Goal: Transaction & Acquisition: Purchase product/service

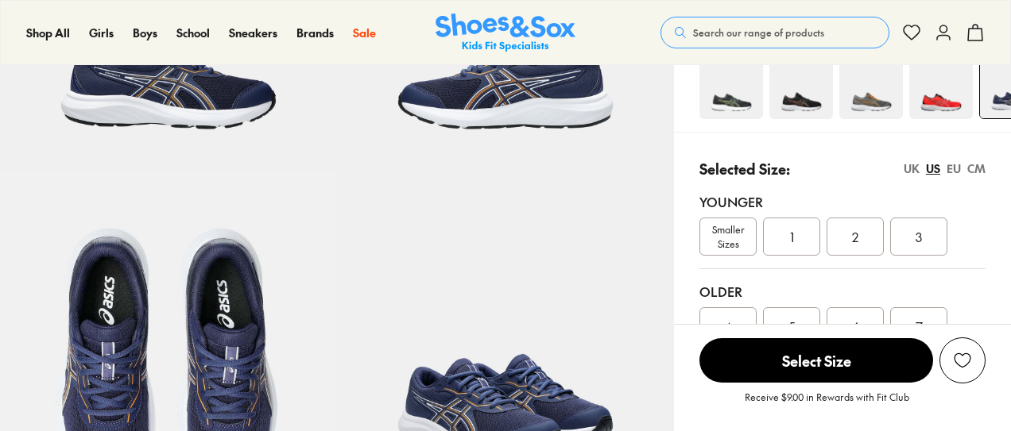
select select "*"
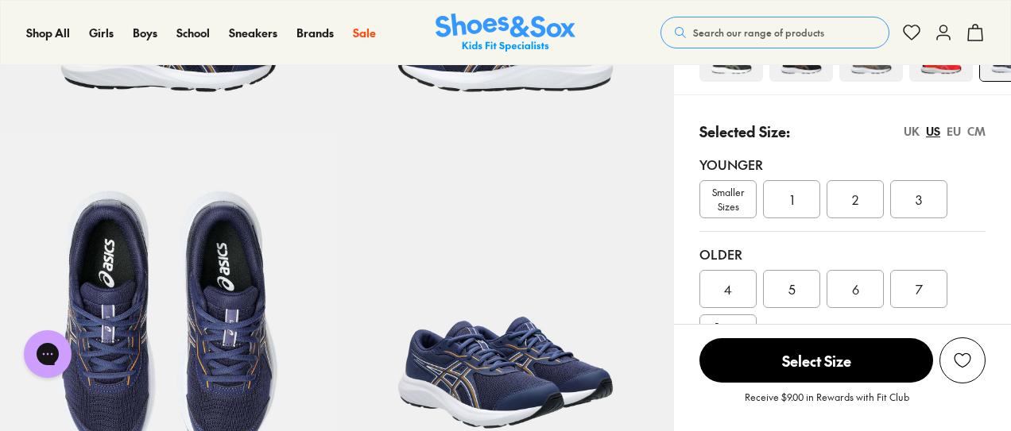
scroll to position [310, 0]
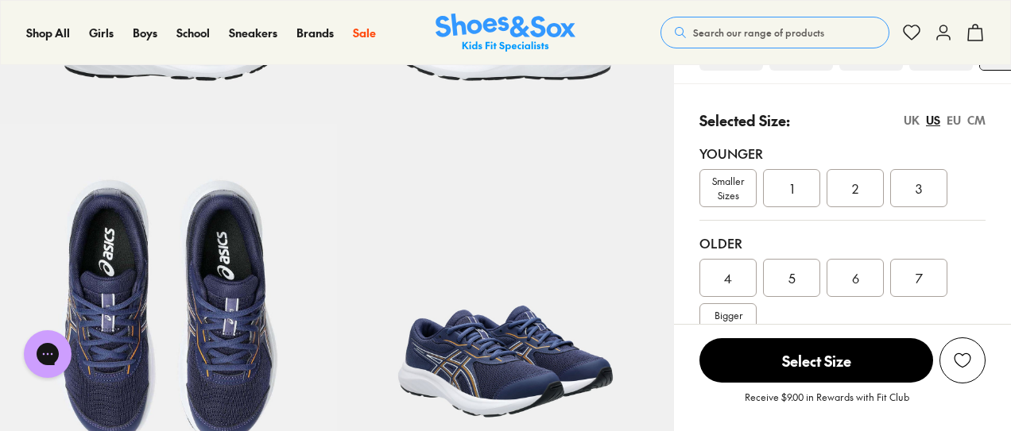
click at [709, 185] on span "Smaller Sizes" at bounding box center [728, 188] width 56 height 29
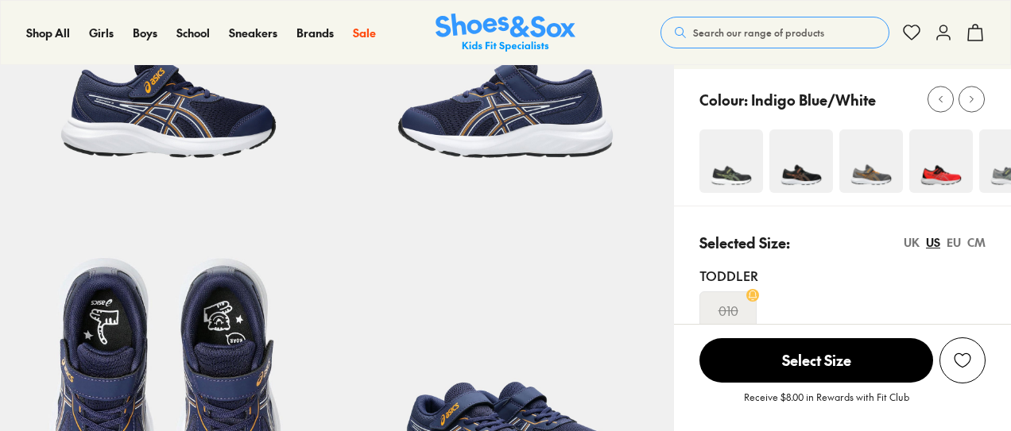
select select "*"
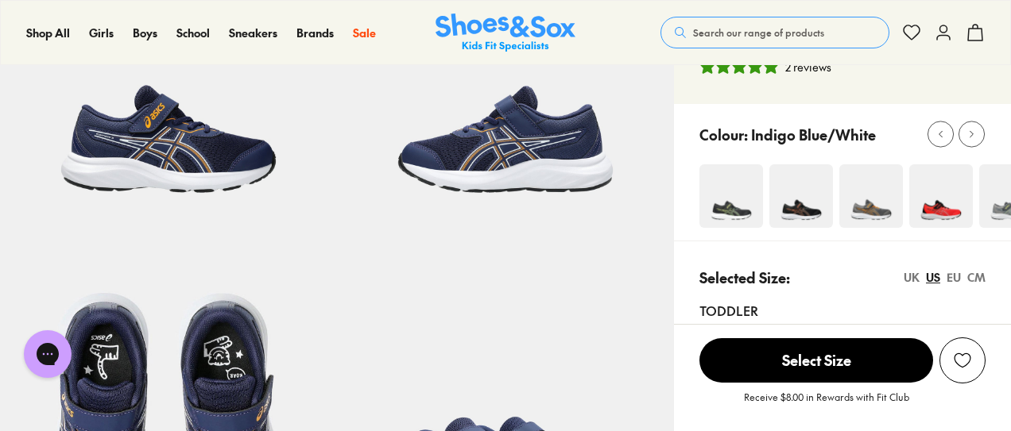
scroll to position [197, 0]
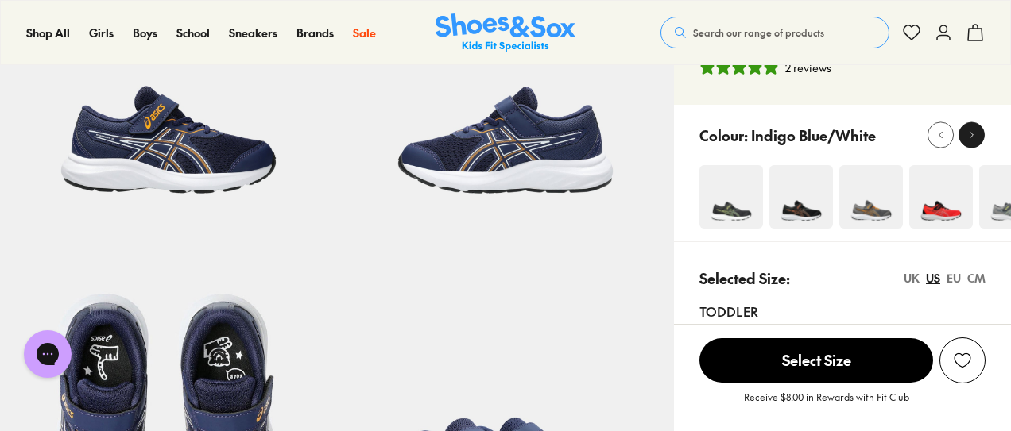
click at [976, 139] on div at bounding box center [971, 135] width 17 height 17
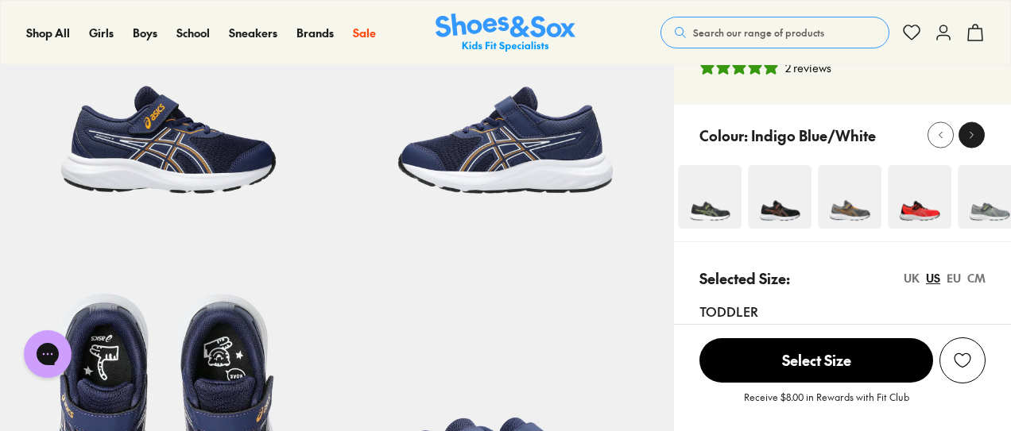
click at [976, 139] on div at bounding box center [971, 135] width 17 height 17
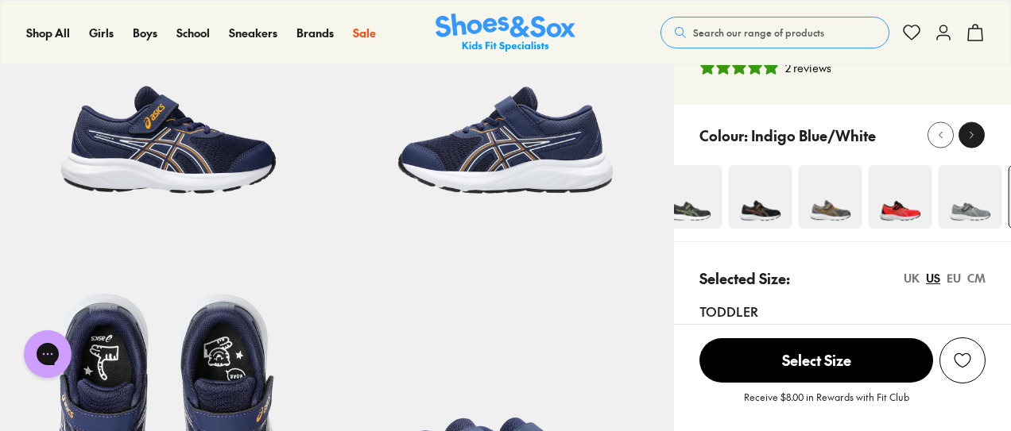
click at [976, 139] on div at bounding box center [971, 135] width 17 height 17
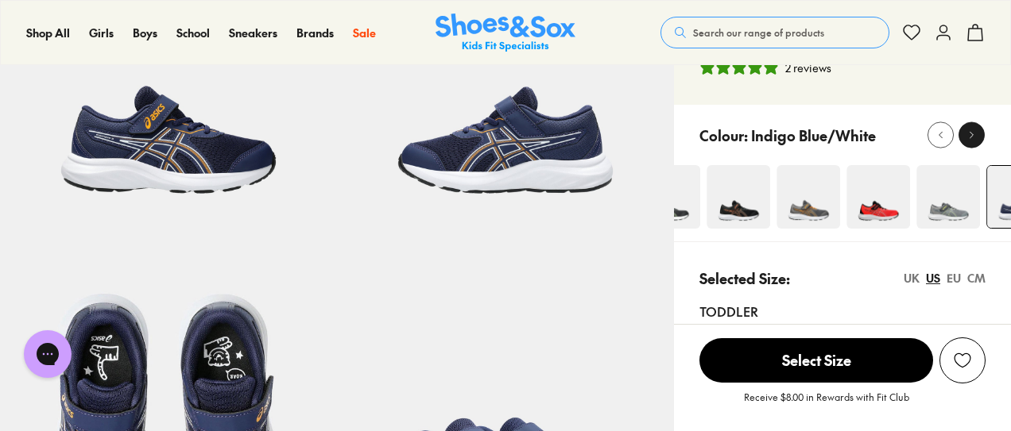
click at [976, 139] on div at bounding box center [971, 135] width 17 height 17
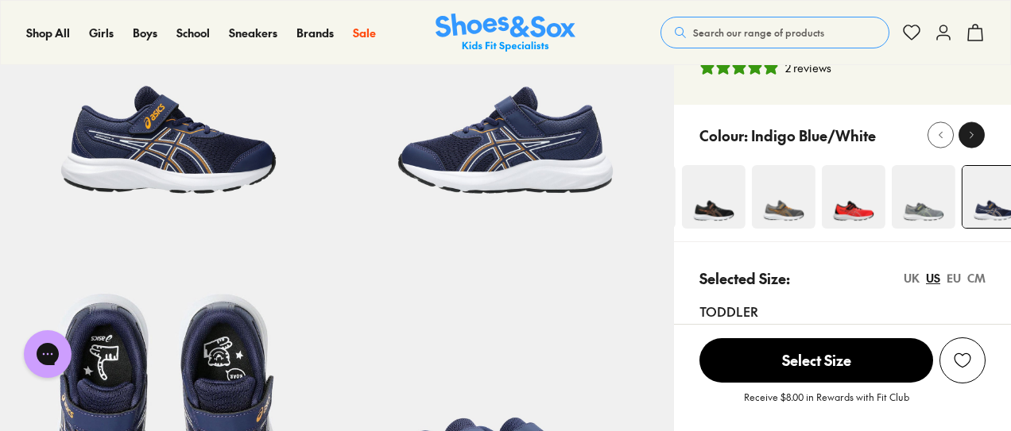
click at [976, 139] on div at bounding box center [971, 135] width 17 height 17
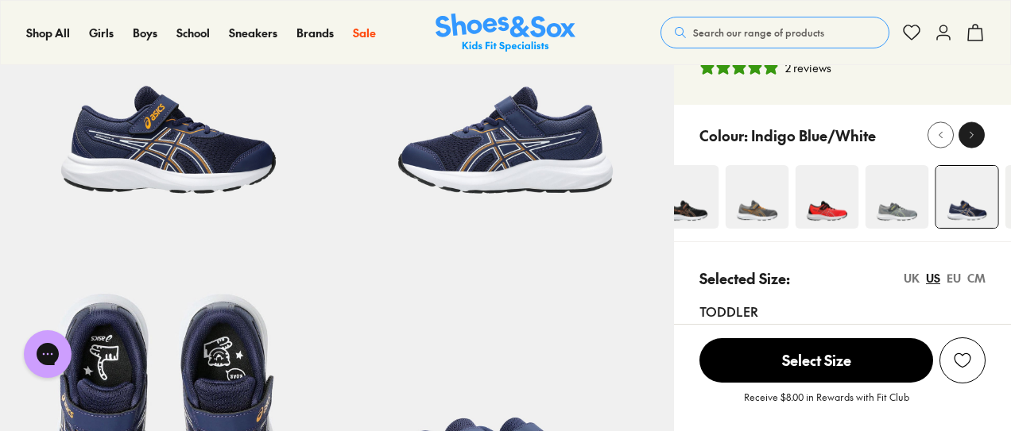
click at [976, 139] on div at bounding box center [971, 135] width 17 height 17
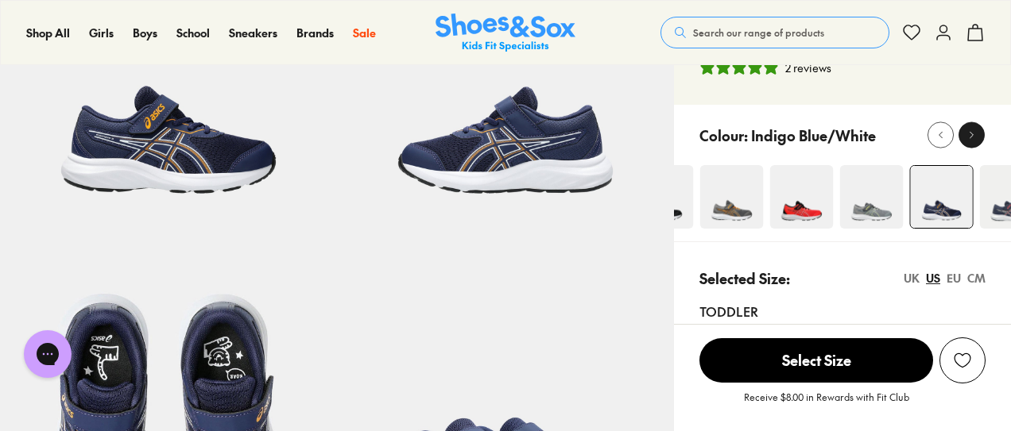
click at [976, 139] on div at bounding box center [971, 135] width 17 height 17
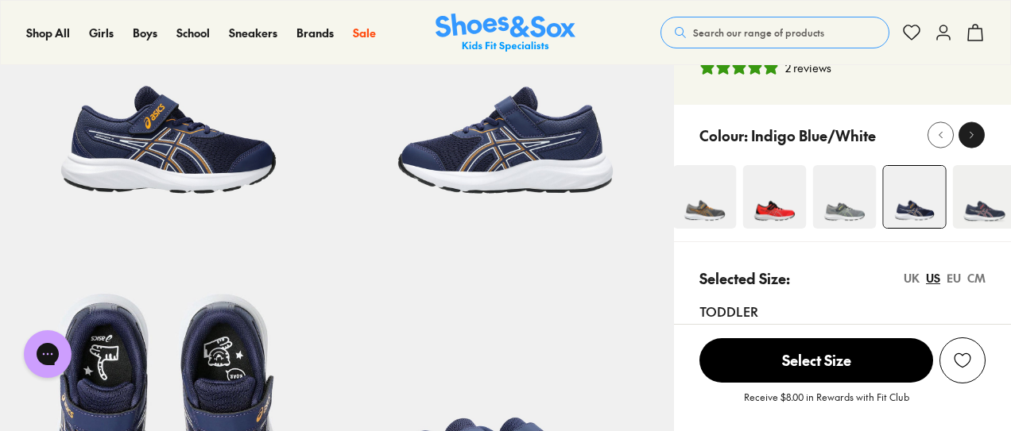
click at [976, 139] on div at bounding box center [971, 135] width 17 height 17
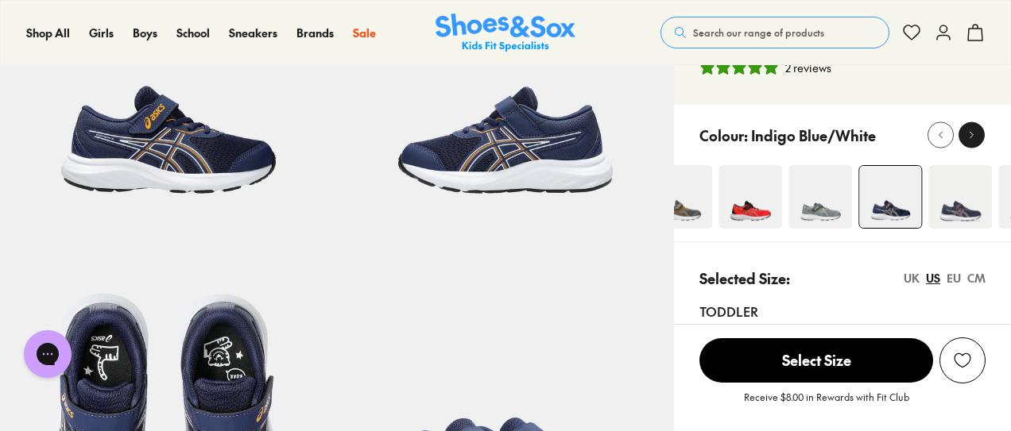
click at [976, 139] on div at bounding box center [971, 135] width 17 height 17
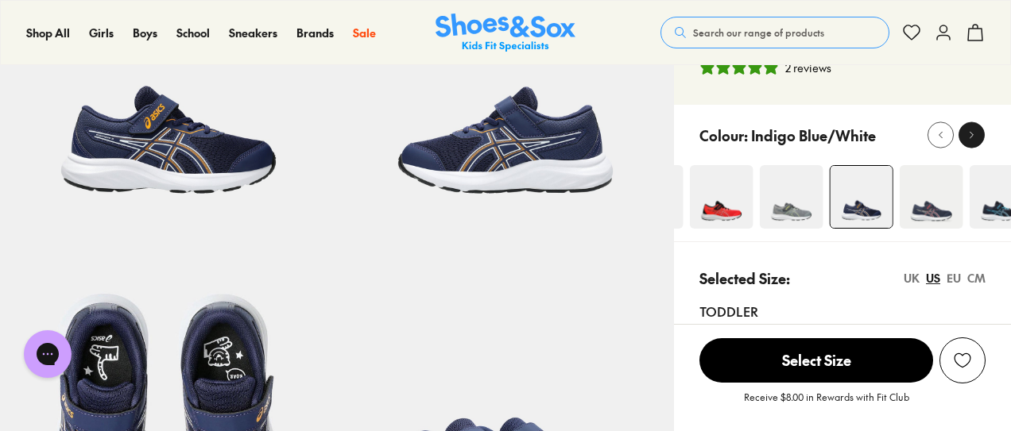
click at [976, 139] on div at bounding box center [971, 135] width 17 height 17
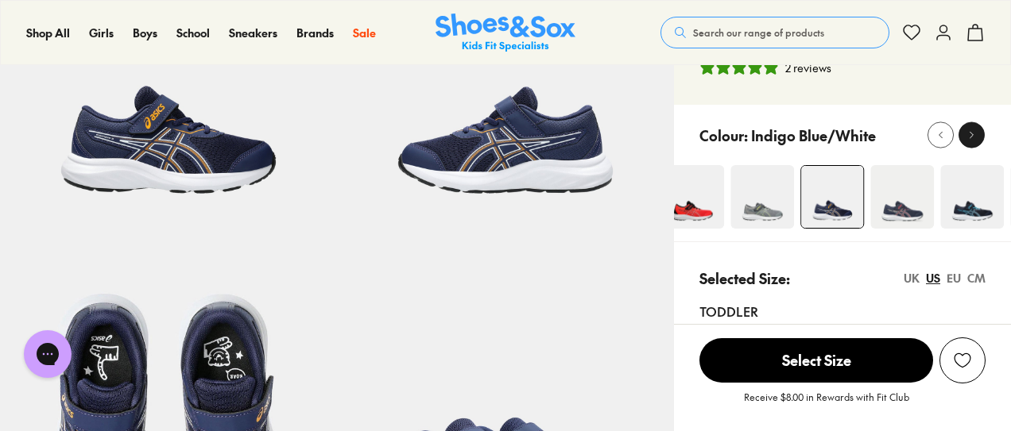
click at [976, 139] on div at bounding box center [971, 135] width 17 height 17
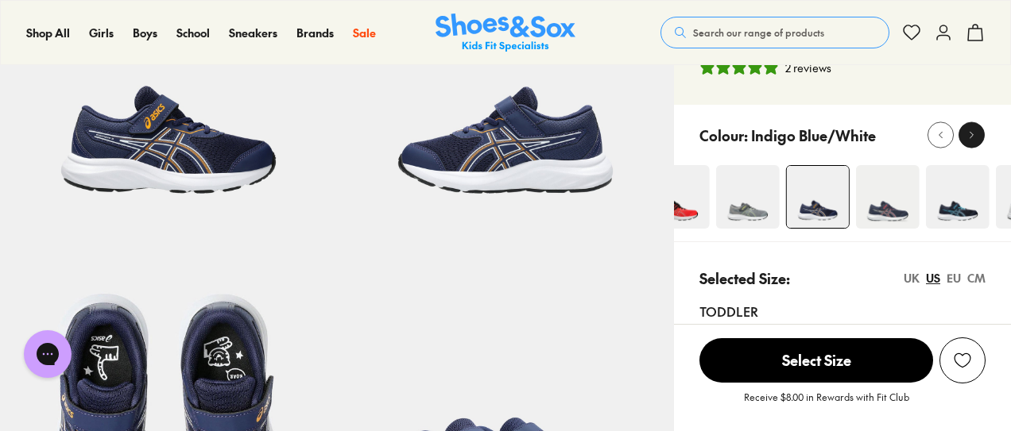
click at [976, 139] on div at bounding box center [971, 135] width 17 height 17
click at [957, 199] on img at bounding box center [955, 197] width 64 height 64
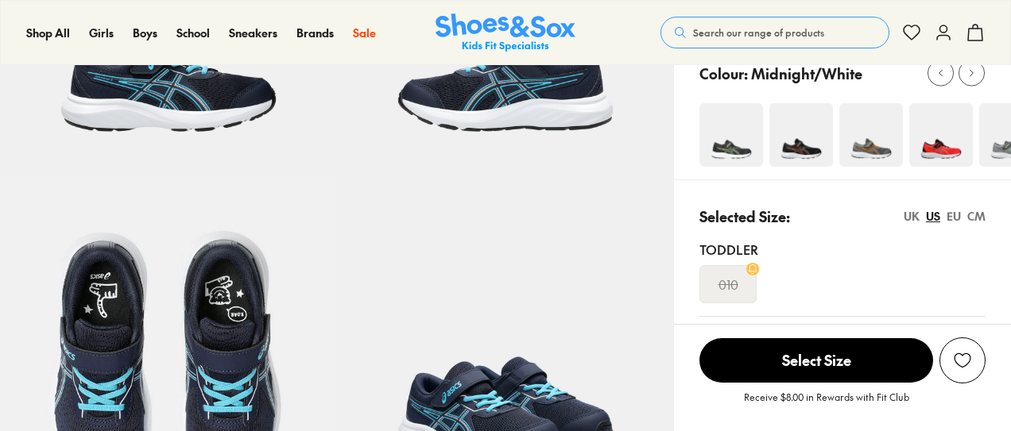
select select "*"
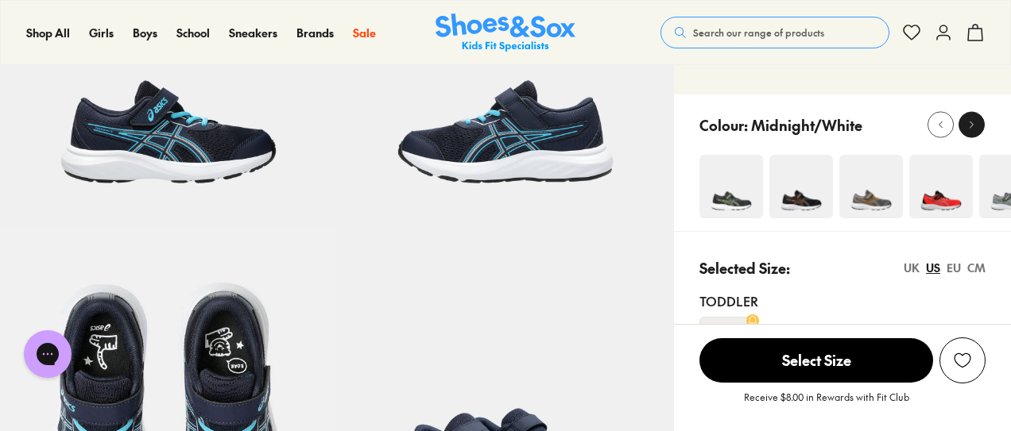
click at [967, 134] on button at bounding box center [971, 125] width 26 height 26
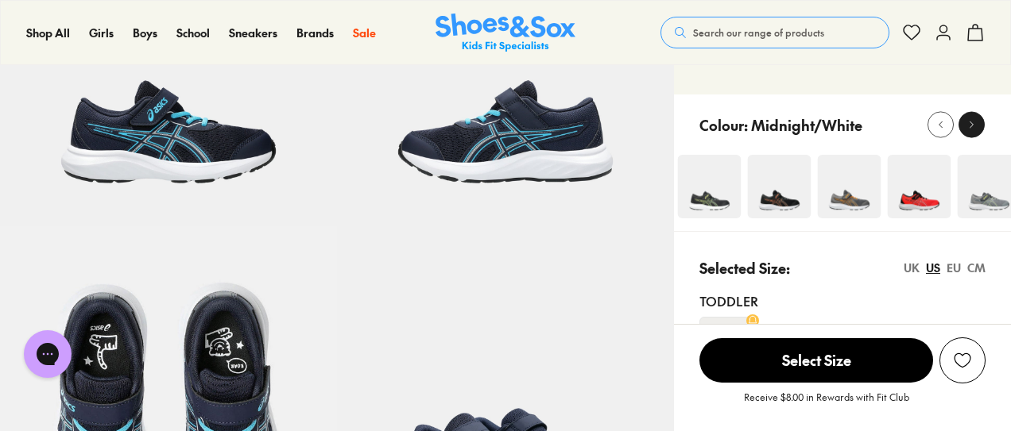
click at [967, 134] on button at bounding box center [971, 125] width 26 height 26
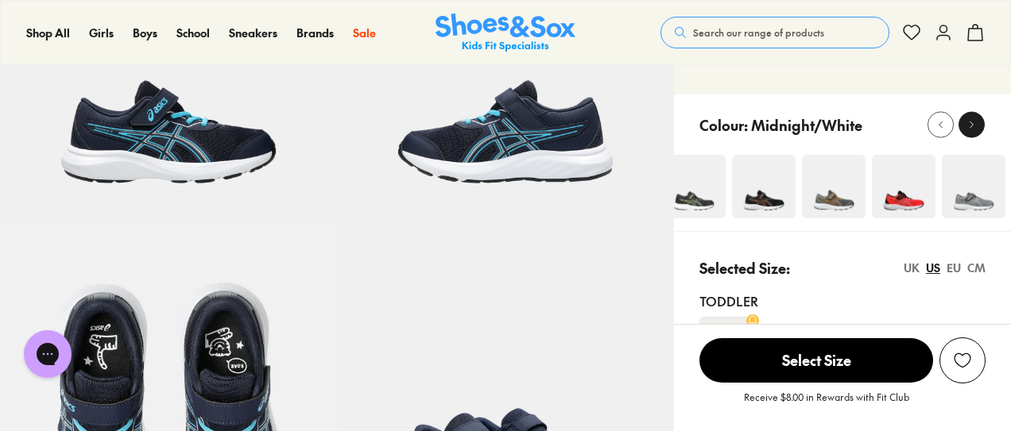
click at [967, 134] on button at bounding box center [971, 125] width 26 height 26
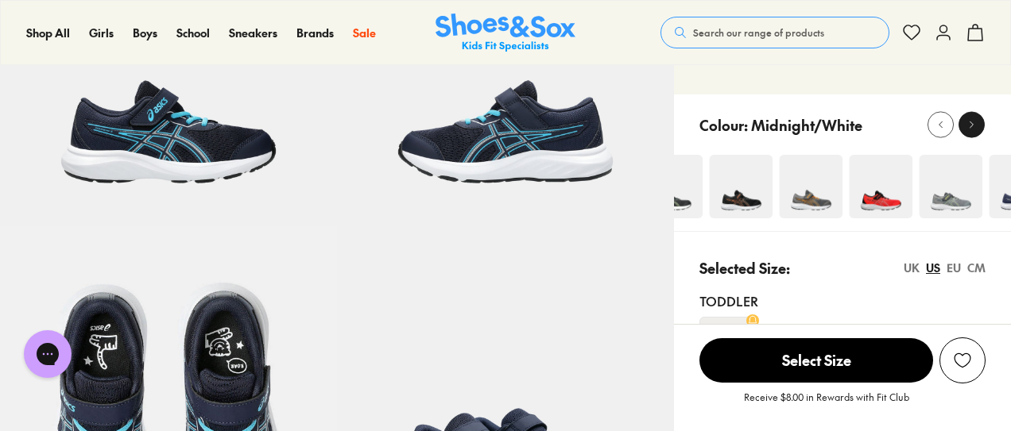
click at [967, 134] on button at bounding box center [971, 125] width 26 height 26
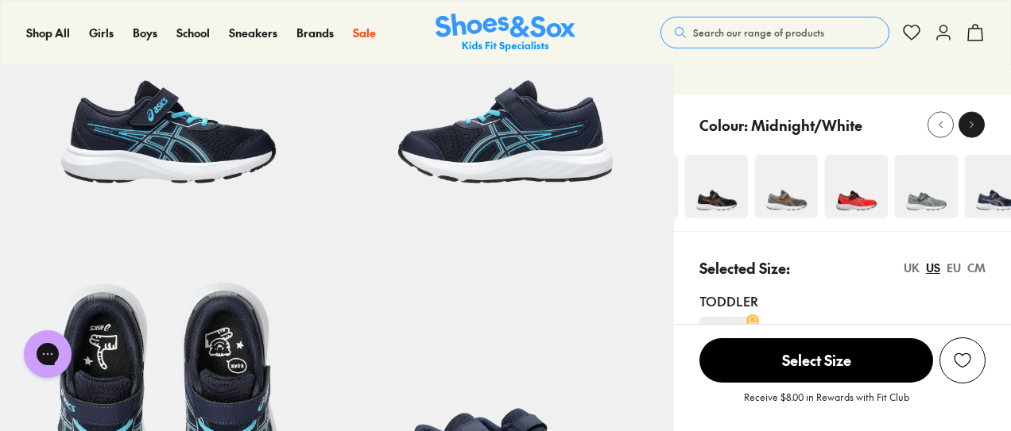
click at [967, 134] on button at bounding box center [971, 125] width 26 height 26
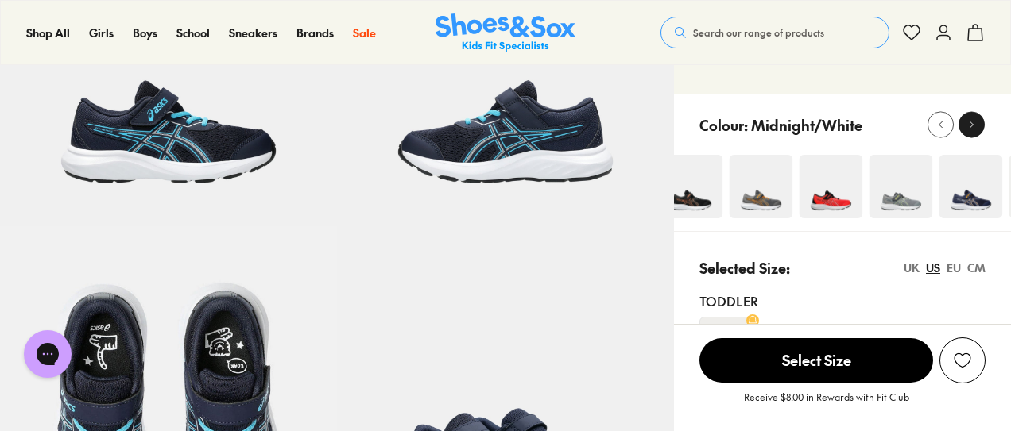
click at [967, 134] on button at bounding box center [971, 125] width 26 height 26
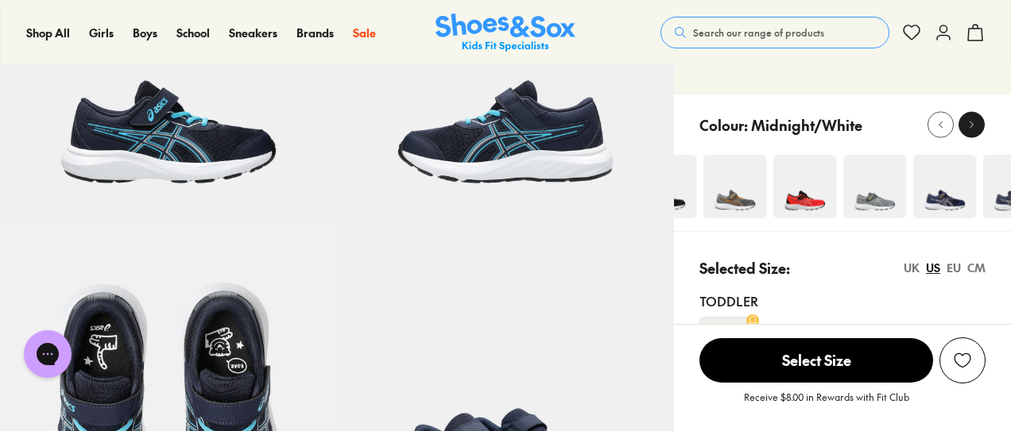
click at [967, 134] on button at bounding box center [971, 125] width 26 height 26
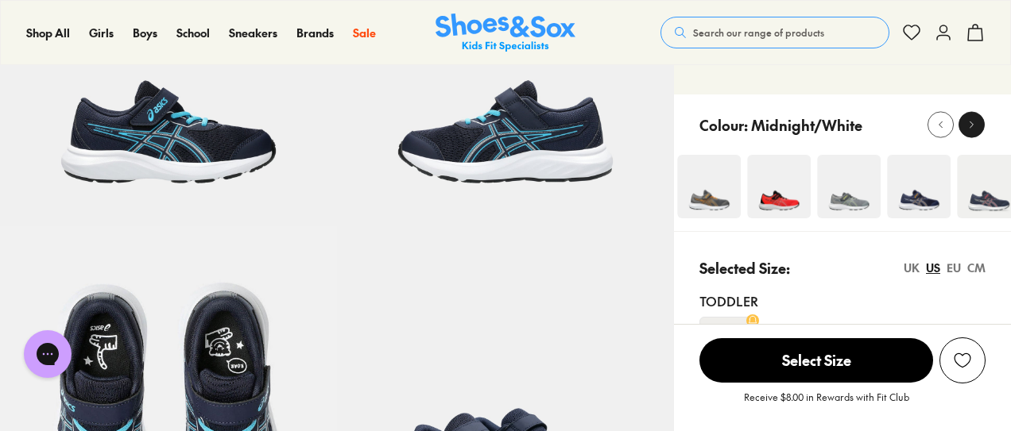
click at [967, 134] on button at bounding box center [971, 125] width 26 height 26
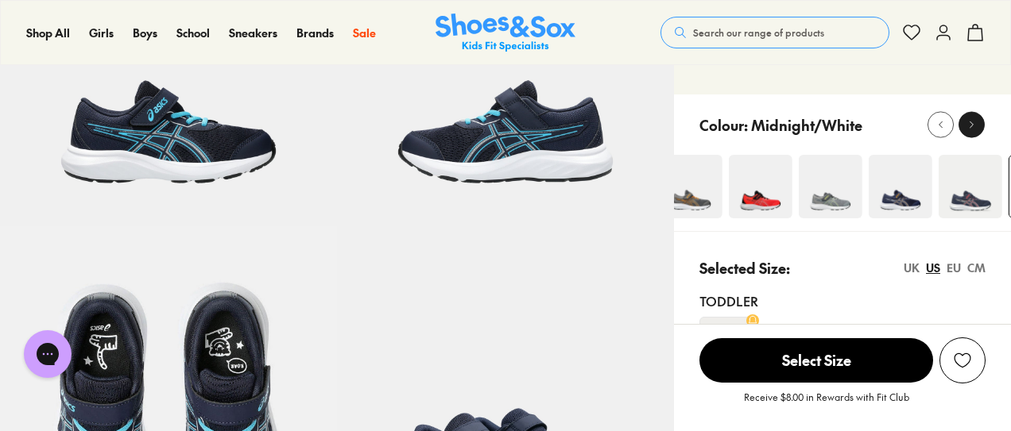
click at [967, 134] on button at bounding box center [971, 125] width 26 height 26
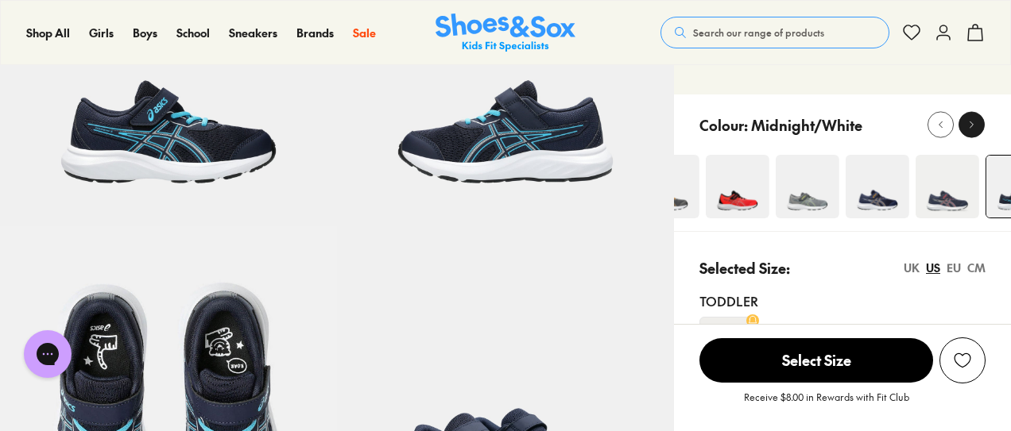
click at [967, 134] on button at bounding box center [971, 125] width 26 height 26
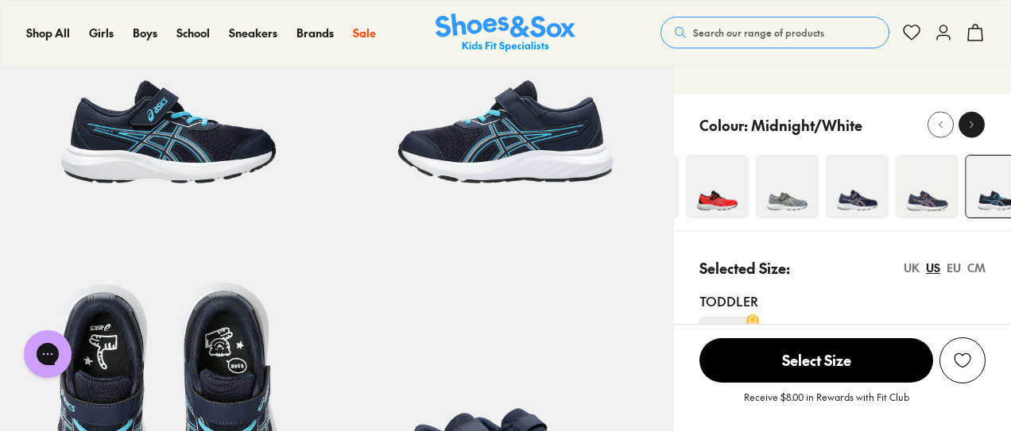
click at [967, 134] on button at bounding box center [971, 125] width 26 height 26
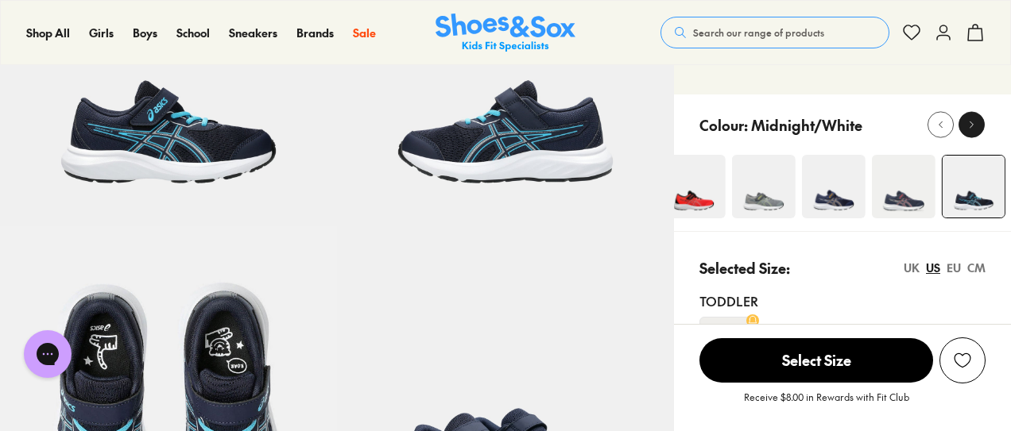
click at [967, 134] on button at bounding box center [971, 125] width 26 height 26
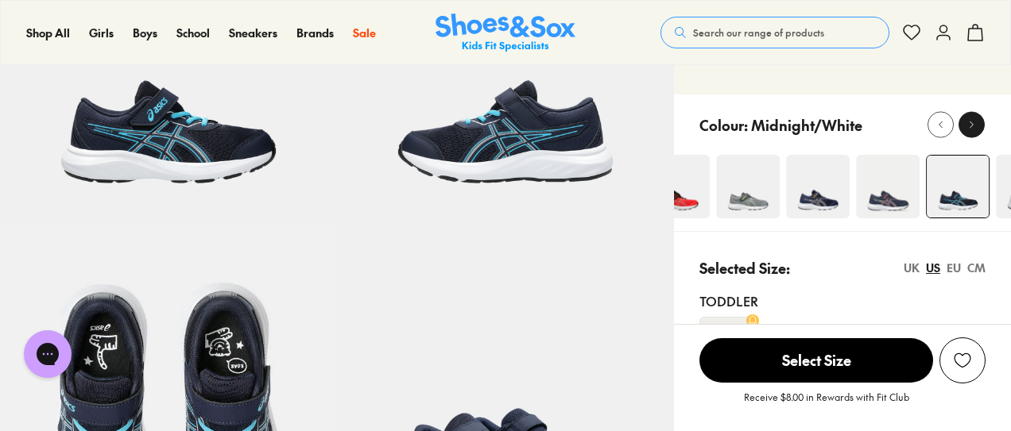
click at [967, 134] on button at bounding box center [971, 125] width 26 height 26
click at [1002, 203] on img at bounding box center [1025, 187] width 64 height 64
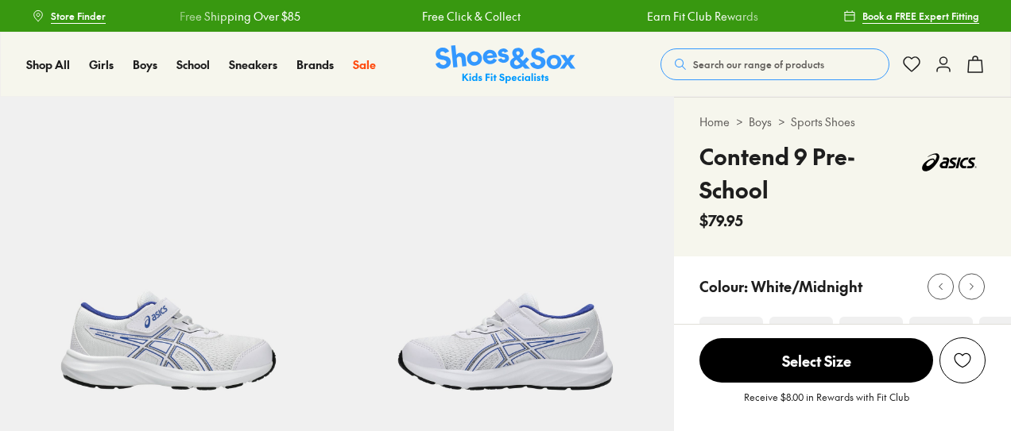
select select "*"
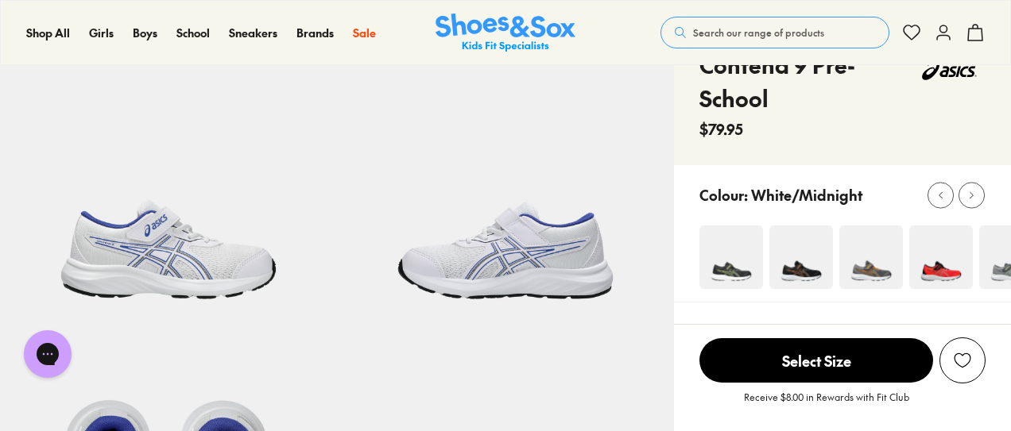
scroll to position [143, 0]
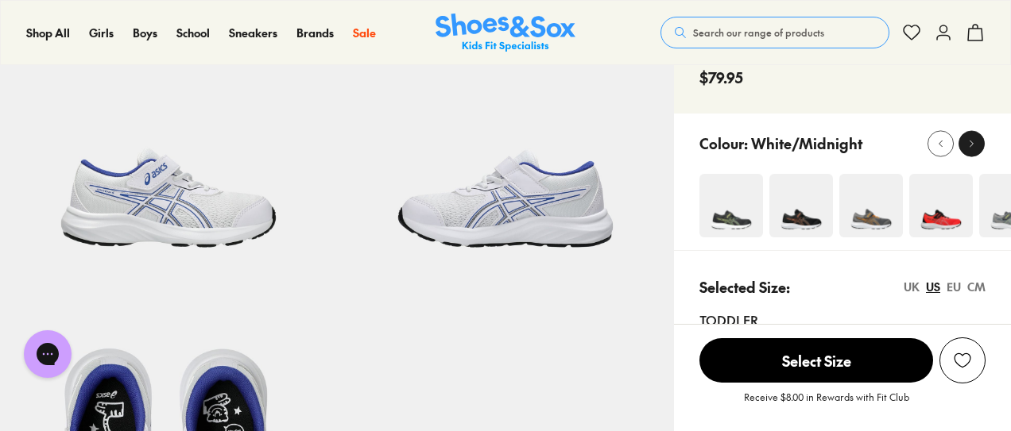
click at [974, 143] on icon at bounding box center [971, 143] width 12 height 12
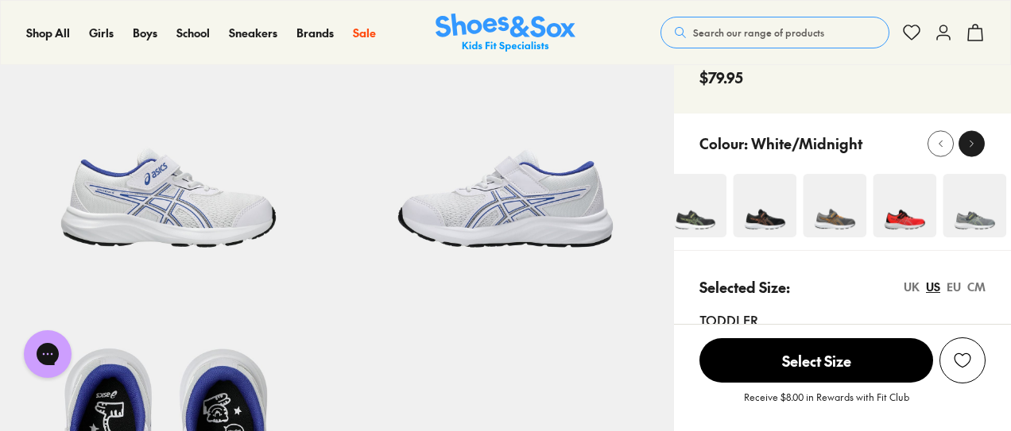
click at [974, 143] on icon at bounding box center [971, 143] width 12 height 12
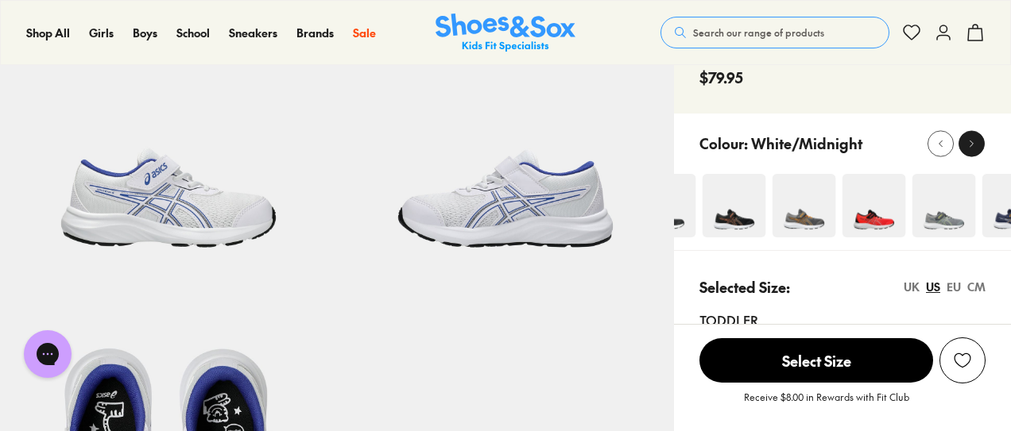
click at [974, 143] on icon at bounding box center [971, 143] width 12 height 12
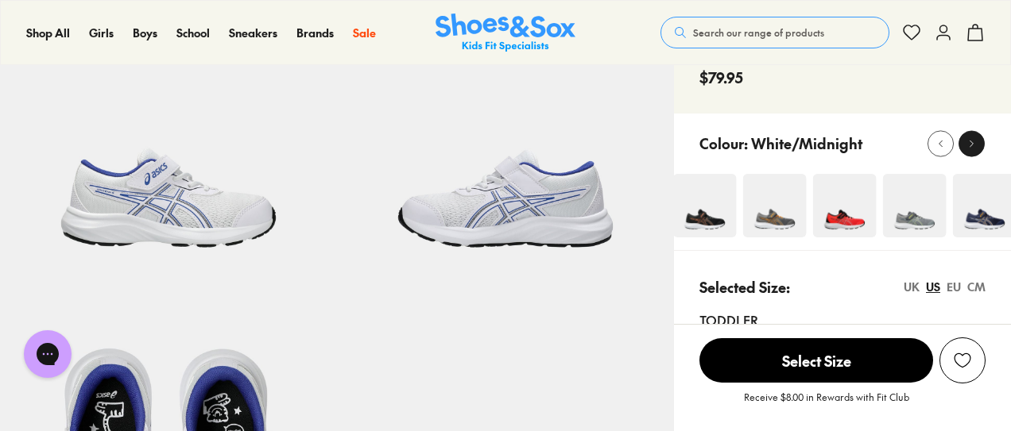
click at [974, 143] on icon at bounding box center [971, 143] width 12 height 12
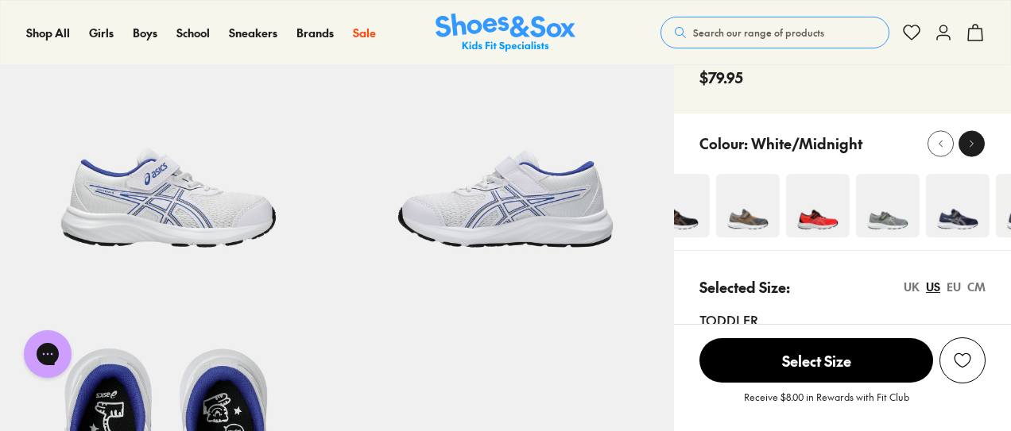
click at [974, 143] on icon at bounding box center [971, 143] width 12 height 12
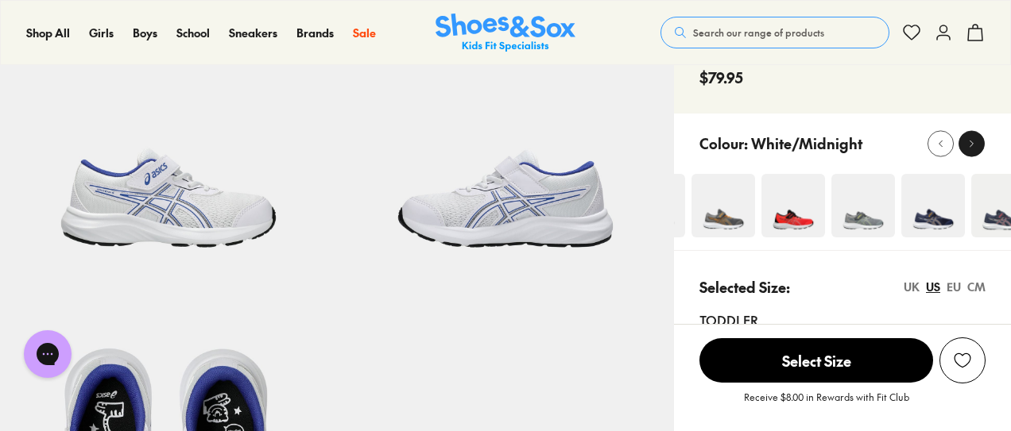
click at [974, 143] on icon at bounding box center [971, 143] width 12 height 12
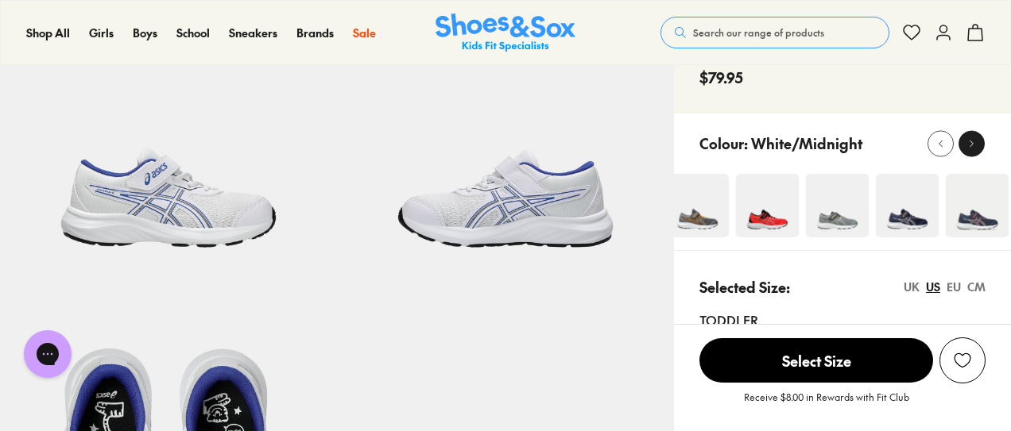
click at [974, 143] on icon at bounding box center [971, 143] width 12 height 12
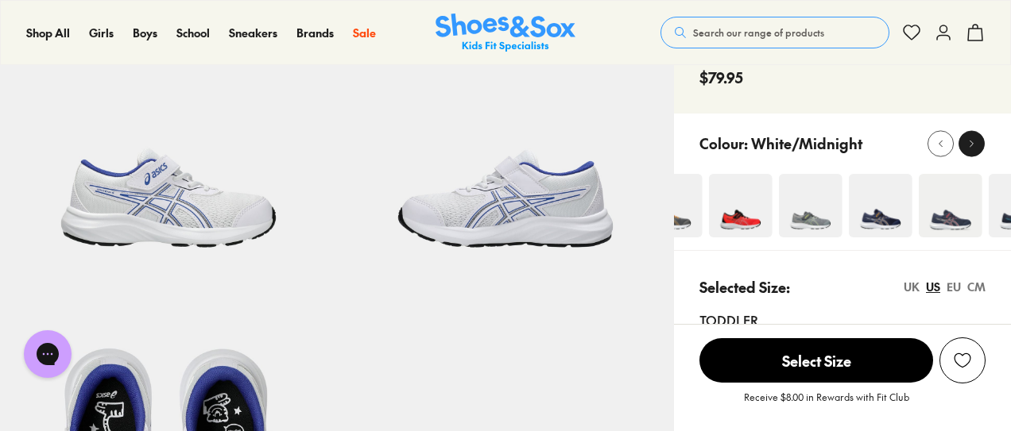
click at [974, 143] on icon at bounding box center [971, 143] width 12 height 12
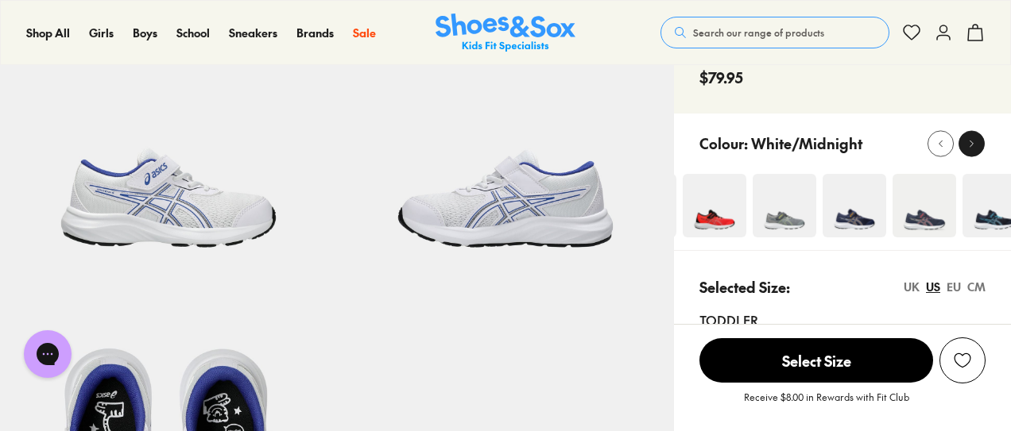
click at [974, 143] on icon at bounding box center [971, 143] width 12 height 12
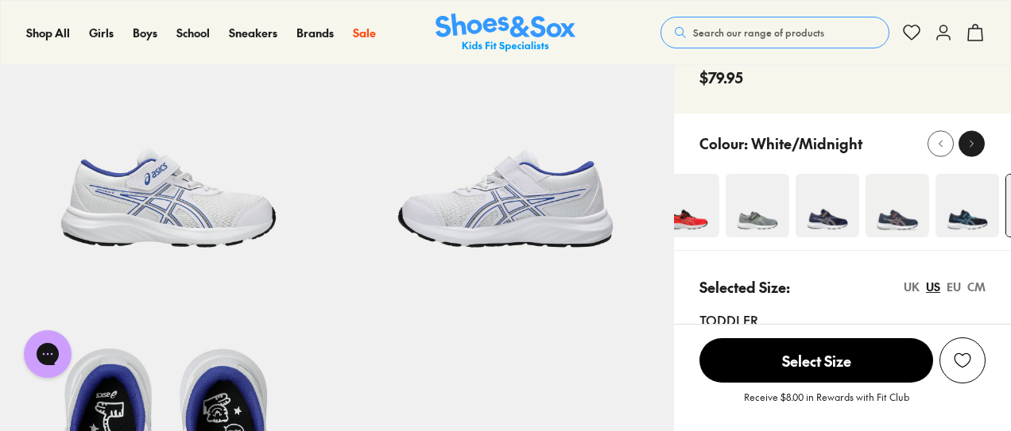
click at [974, 143] on icon at bounding box center [971, 143] width 12 height 12
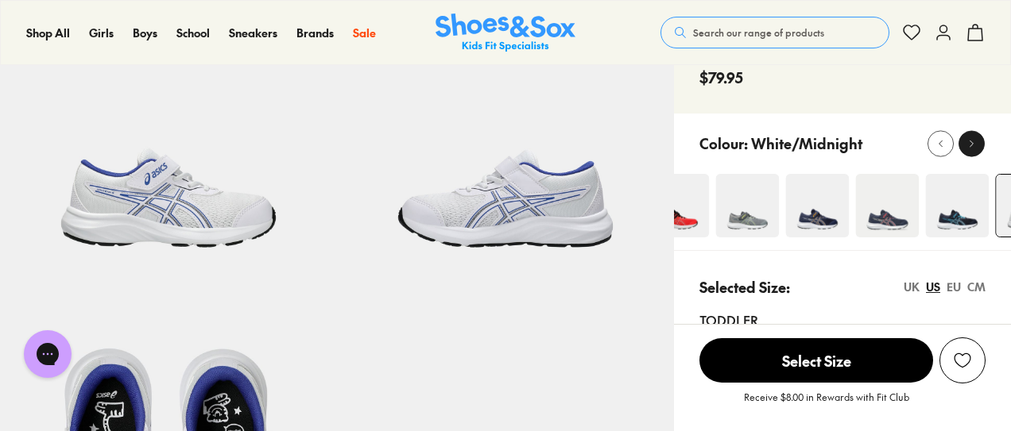
click at [974, 143] on icon at bounding box center [971, 143] width 12 height 12
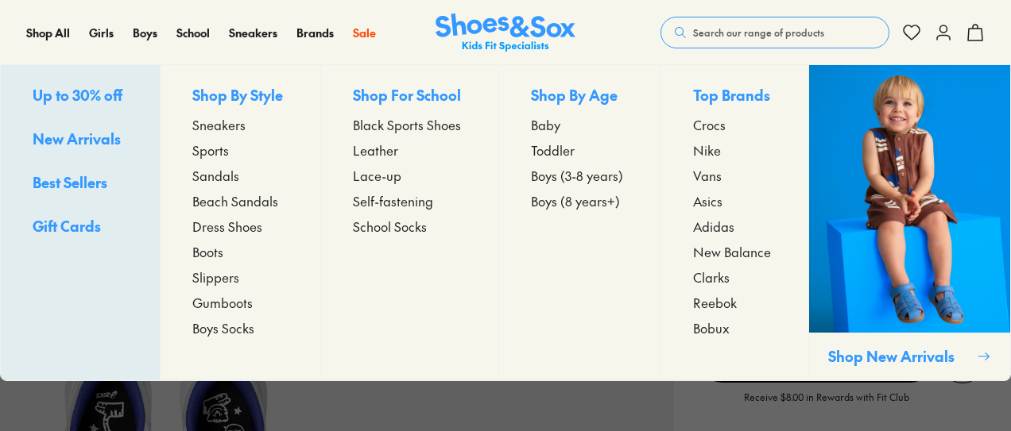
click at [216, 120] on span "Sneakers" at bounding box center [218, 124] width 53 height 19
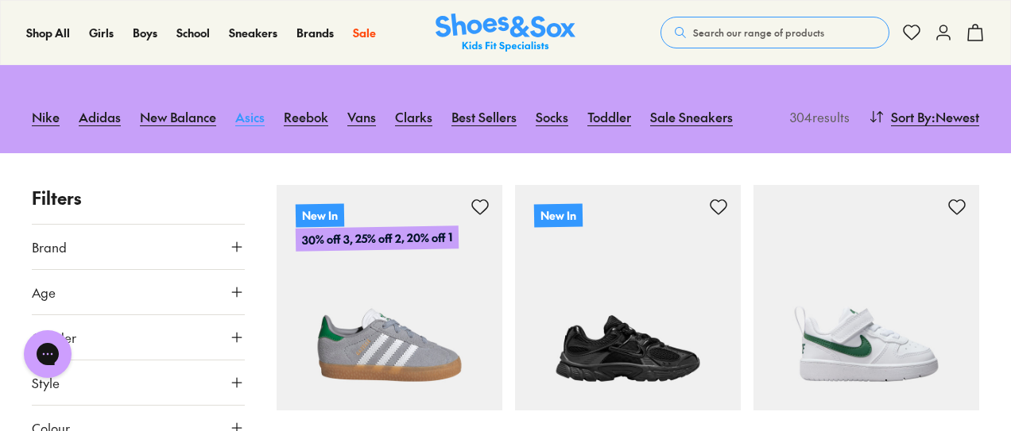
click at [256, 112] on link "Asics" at bounding box center [249, 116] width 29 height 35
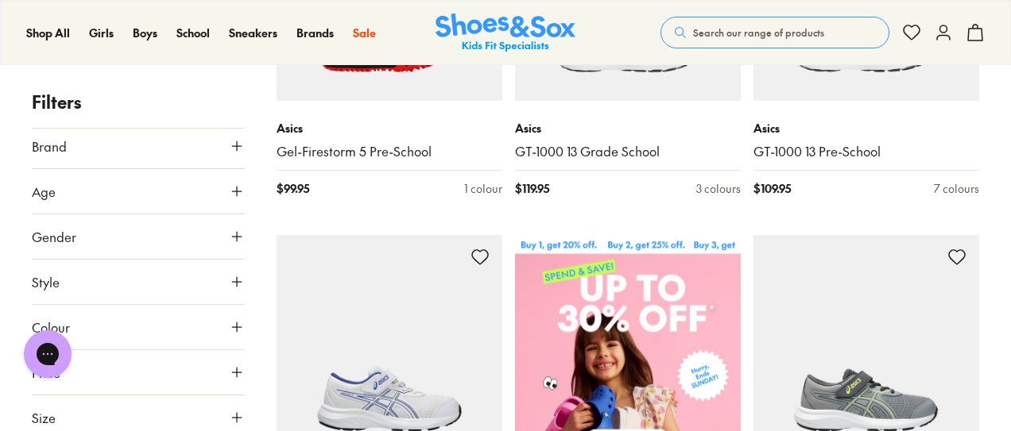
scroll to position [462, 0]
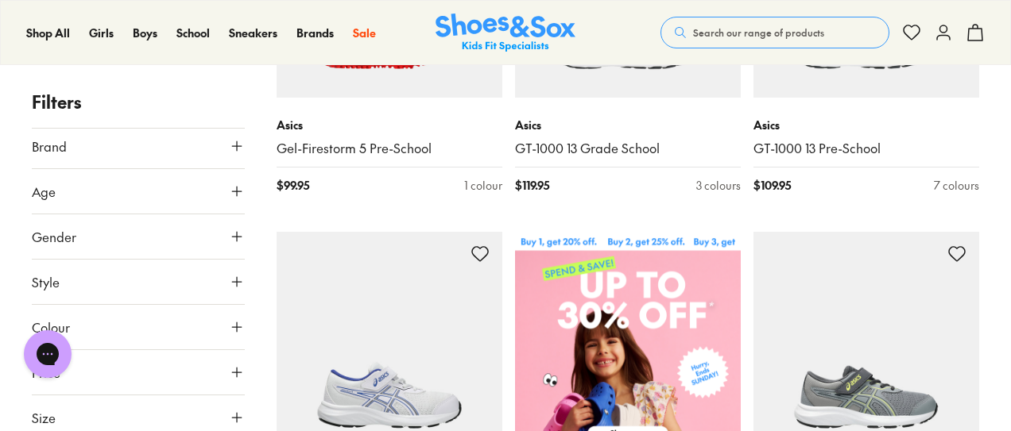
click at [235, 414] on icon at bounding box center [237, 418] width 16 height 16
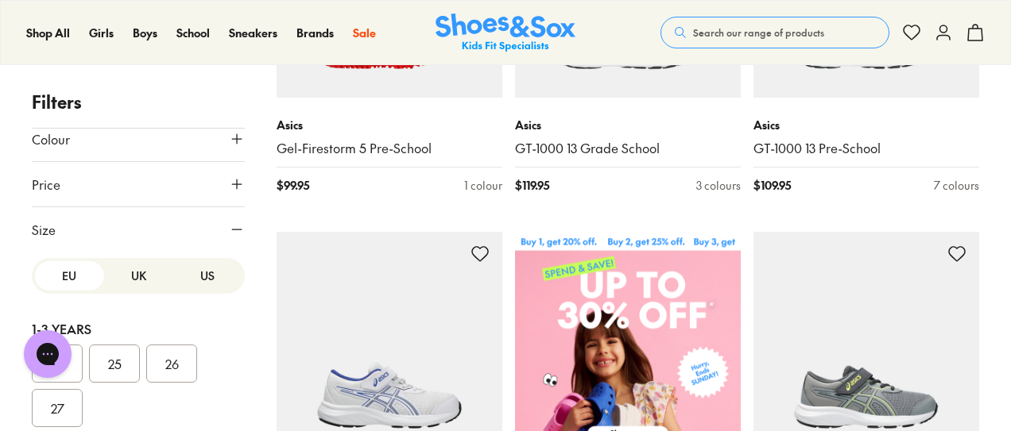
scroll to position [195, 0]
click at [196, 269] on button "US" at bounding box center [206, 273] width 69 height 29
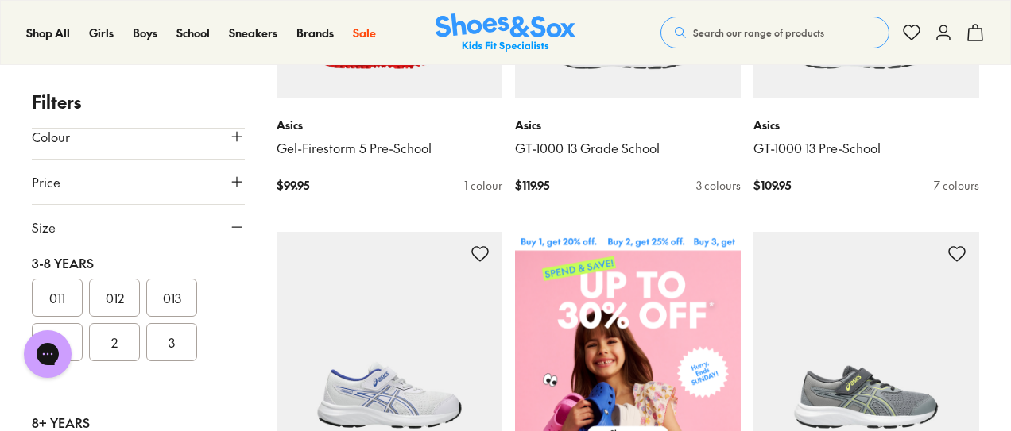
scroll to position [339, 0]
click at [56, 293] on button "011" at bounding box center [57, 297] width 51 height 38
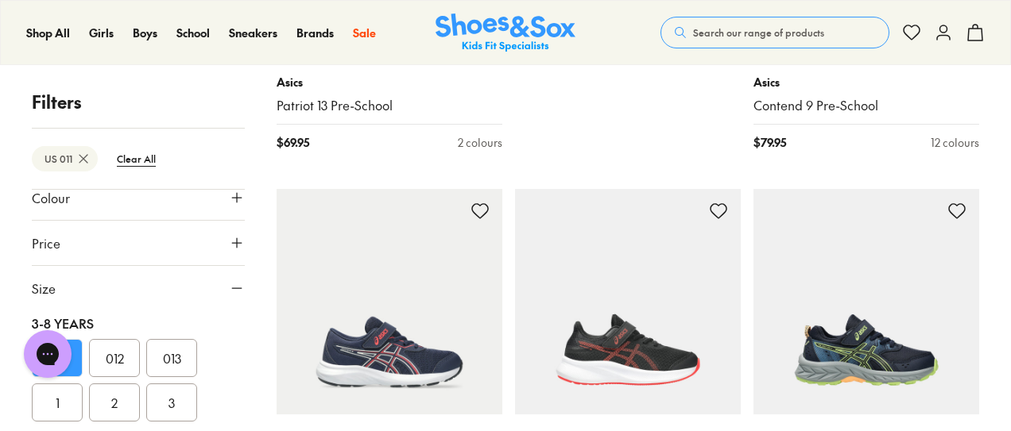
scroll to position [984, 0]
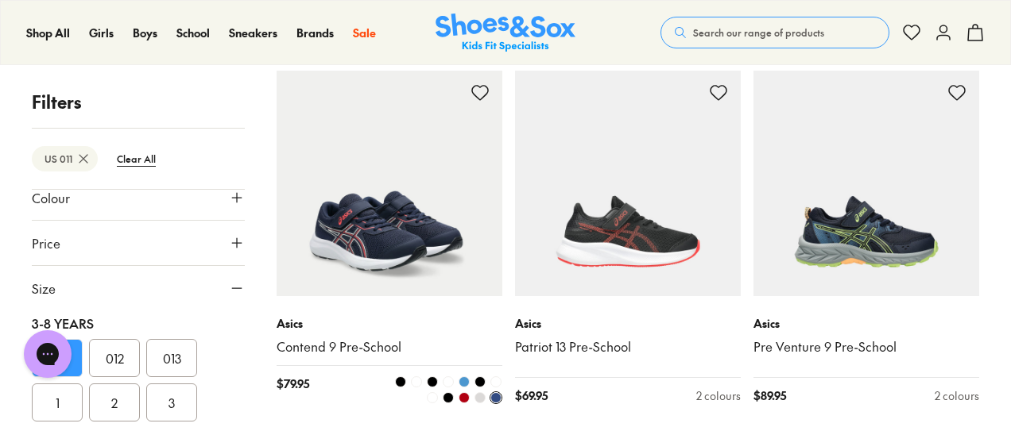
click at [370, 239] on img at bounding box center [389, 184] width 226 height 226
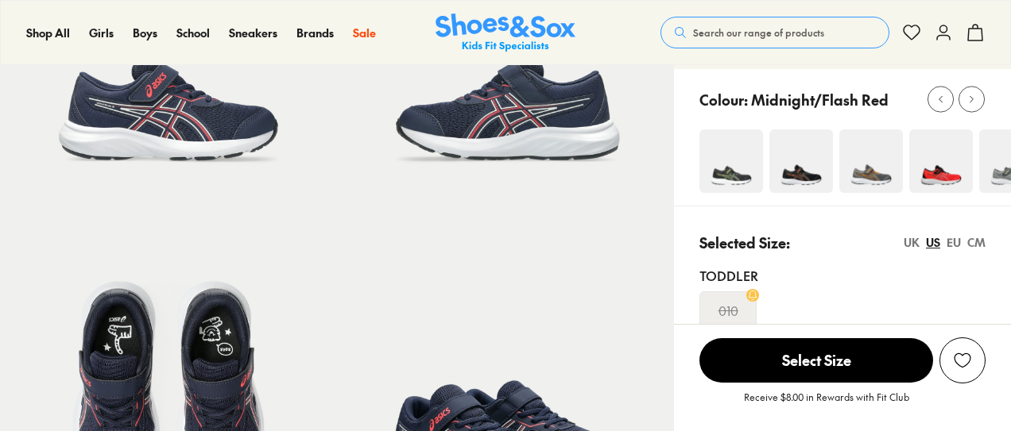
select select "*"
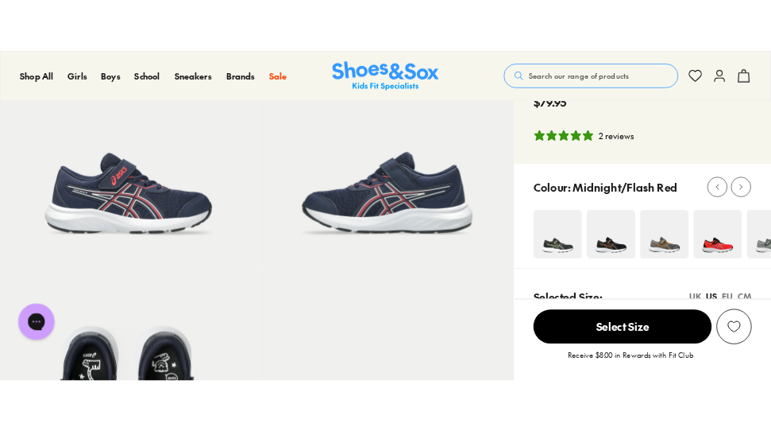
scroll to position [147, 0]
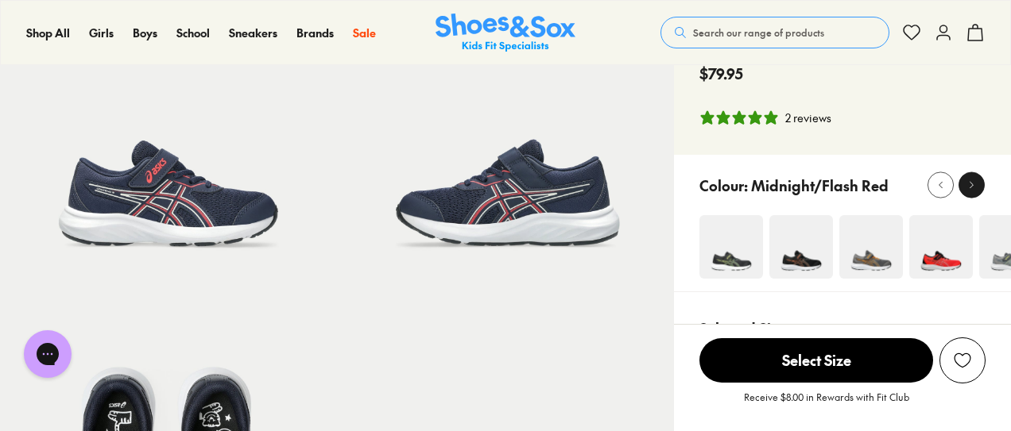
click at [971, 180] on icon at bounding box center [971, 186] width 12 height 12
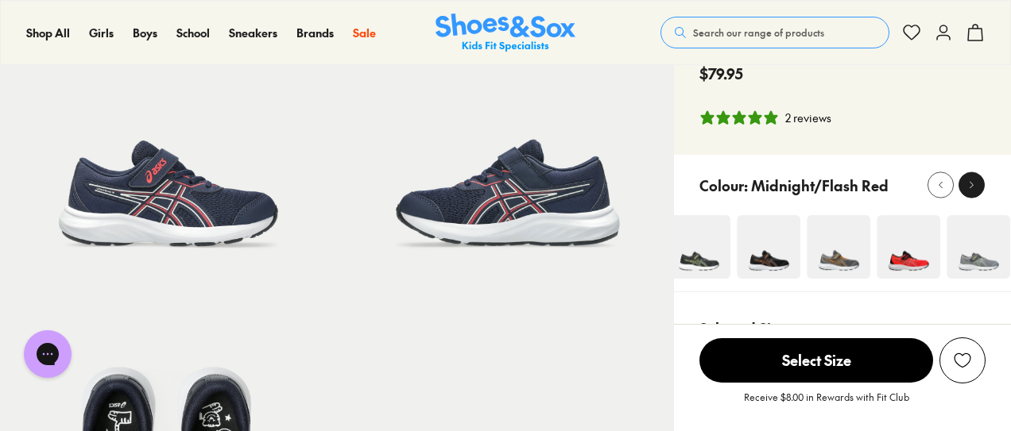
click at [971, 180] on icon at bounding box center [971, 186] width 12 height 12
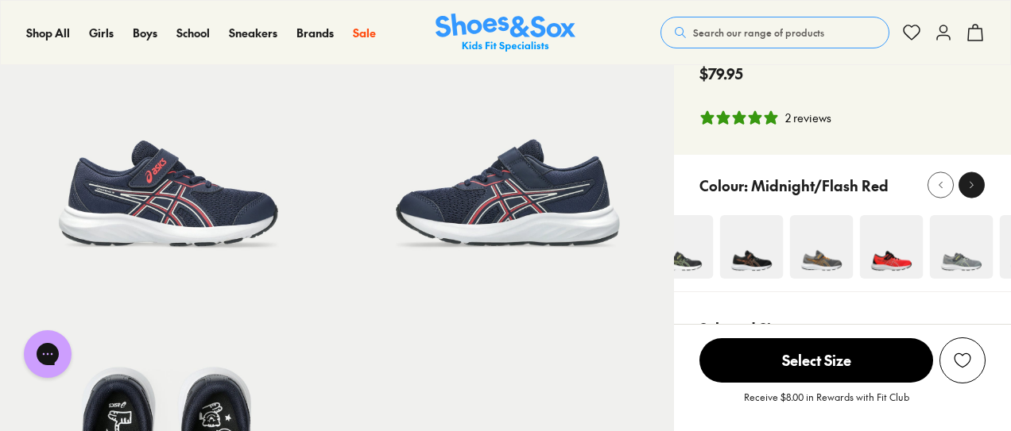
click at [971, 180] on icon at bounding box center [971, 186] width 12 height 12
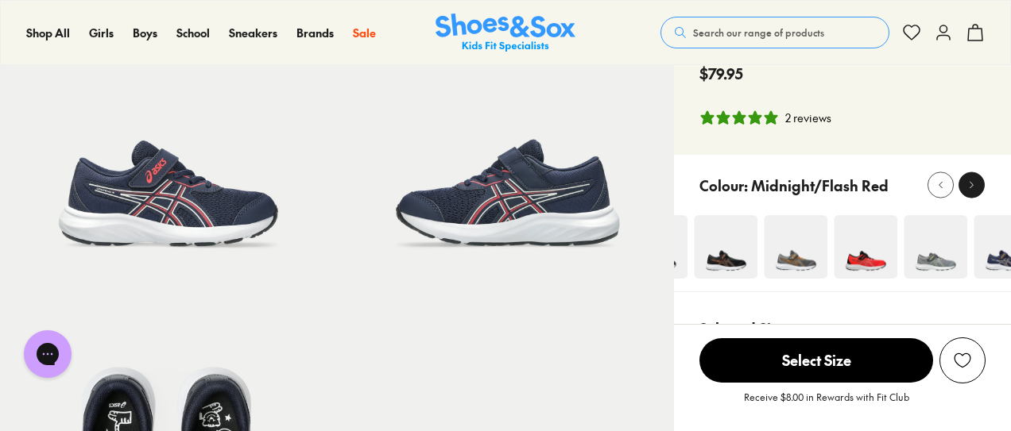
click at [971, 180] on icon at bounding box center [971, 186] width 12 height 12
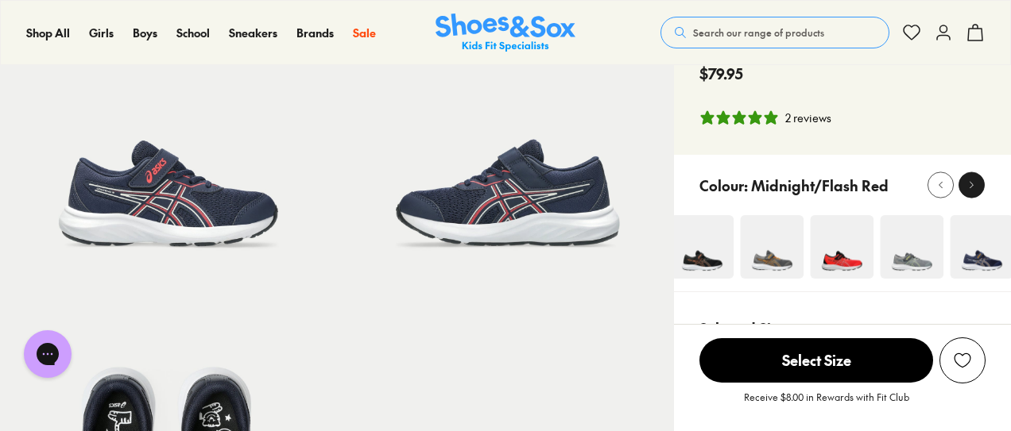
click at [971, 180] on icon at bounding box center [971, 186] width 12 height 12
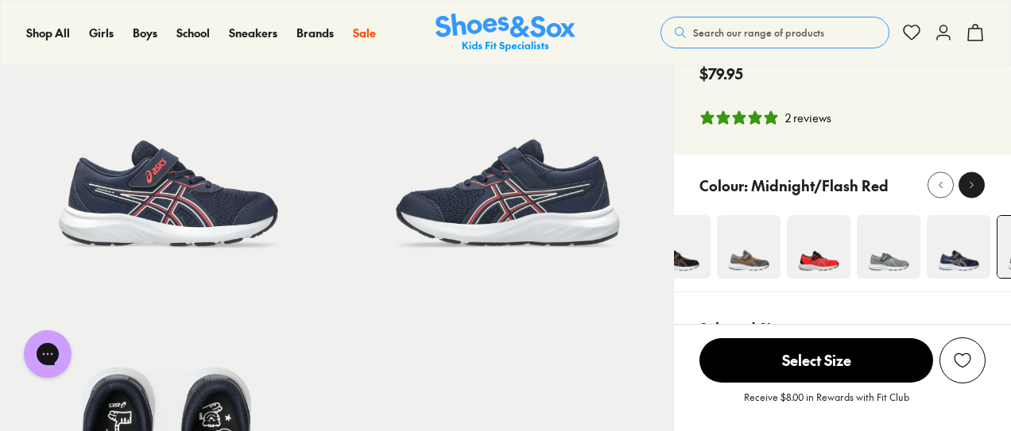
click at [971, 180] on icon at bounding box center [971, 186] width 12 height 12
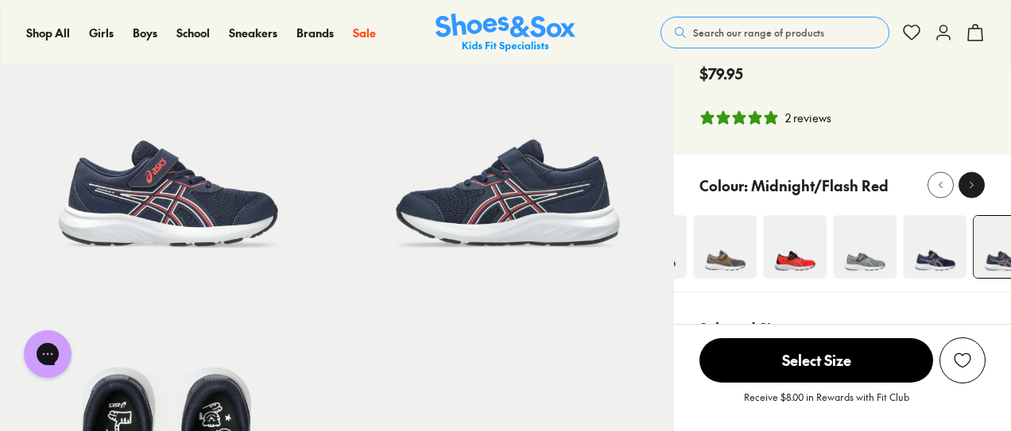
click at [971, 180] on icon at bounding box center [971, 186] width 12 height 12
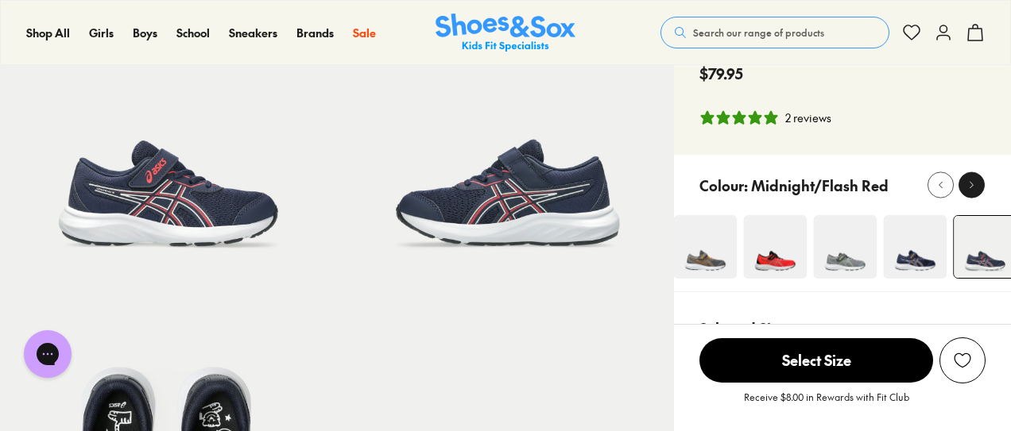
click at [971, 180] on icon at bounding box center [971, 186] width 12 height 12
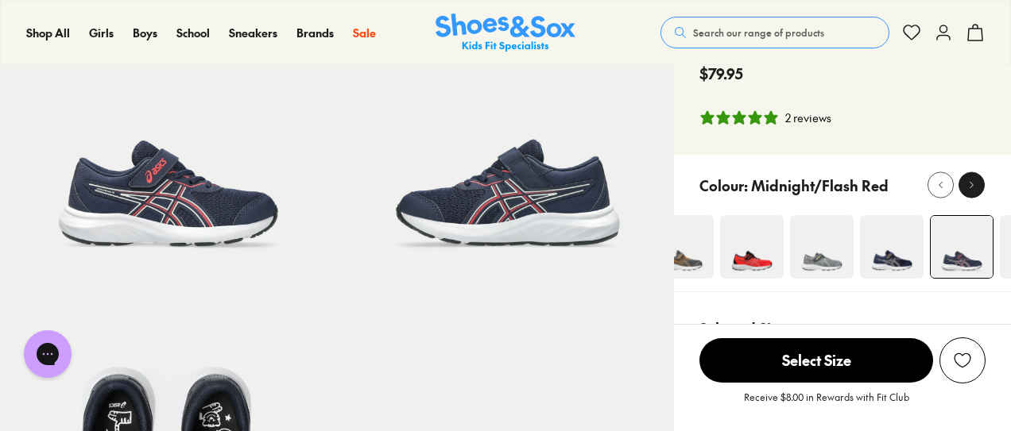
click at [971, 180] on icon at bounding box center [971, 186] width 12 height 12
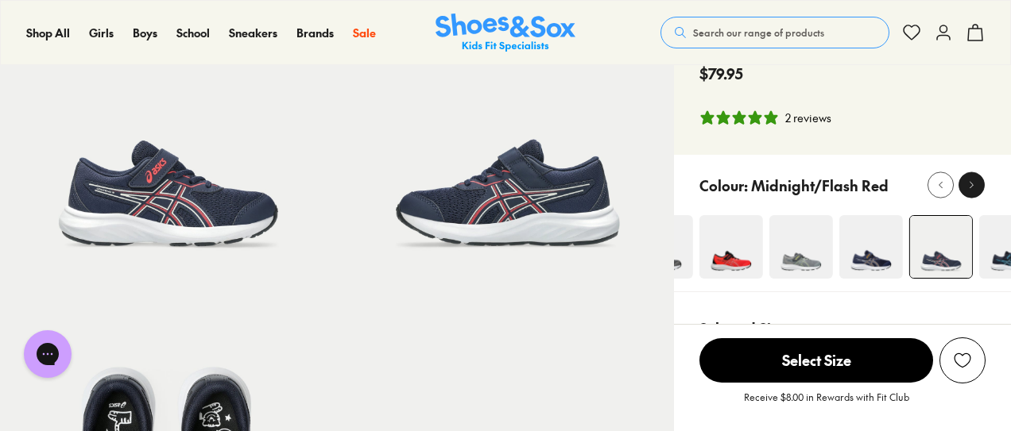
click at [971, 180] on icon at bounding box center [971, 186] width 12 height 12
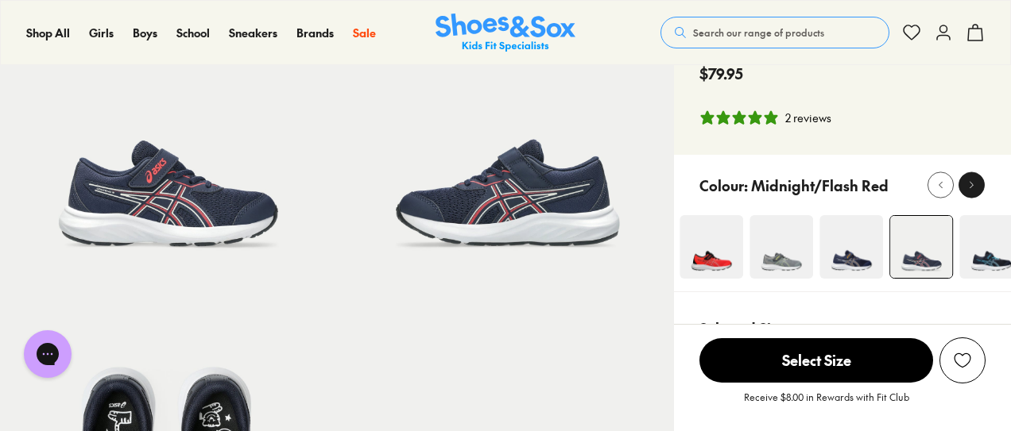
click at [971, 180] on icon at bounding box center [971, 186] width 12 height 12
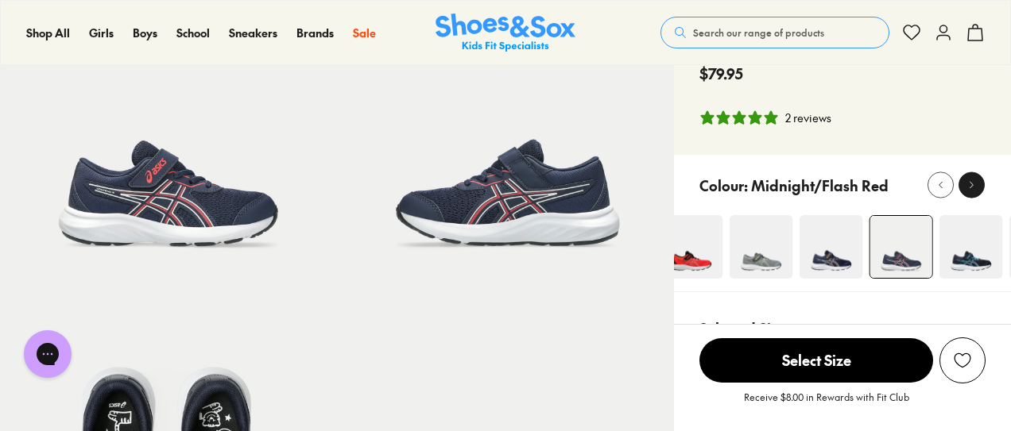
click at [971, 180] on icon at bounding box center [971, 186] width 12 height 12
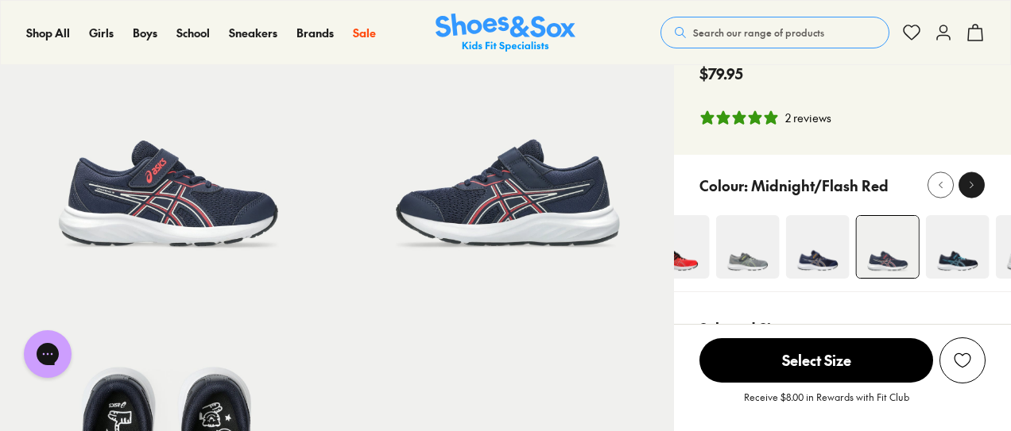
click at [971, 180] on icon at bounding box center [971, 186] width 12 height 12
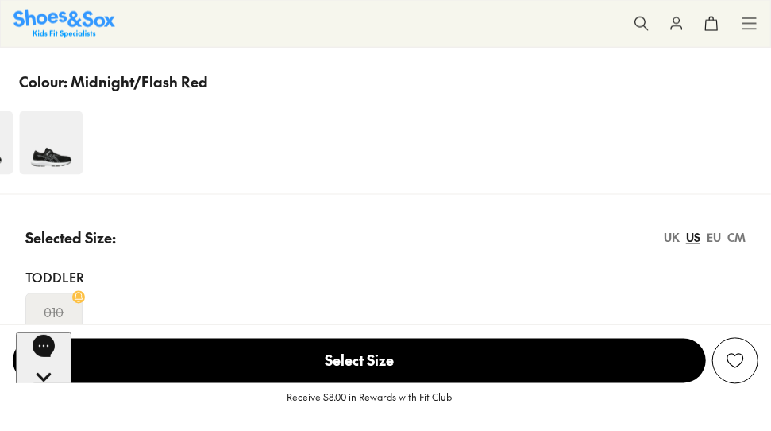
scroll to position [1022, 0]
click at [48, 142] on img at bounding box center [51, 142] width 64 height 64
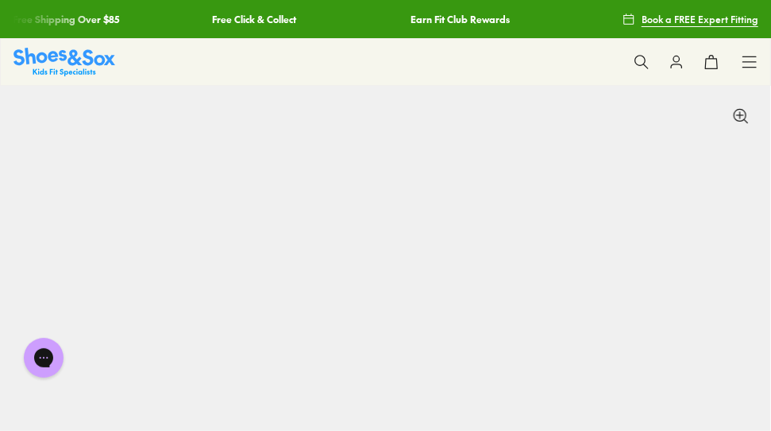
select select "*"
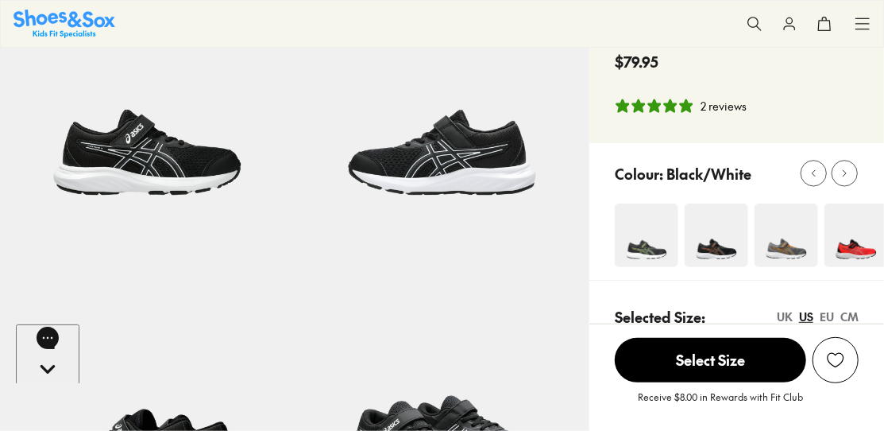
scroll to position [142, 0]
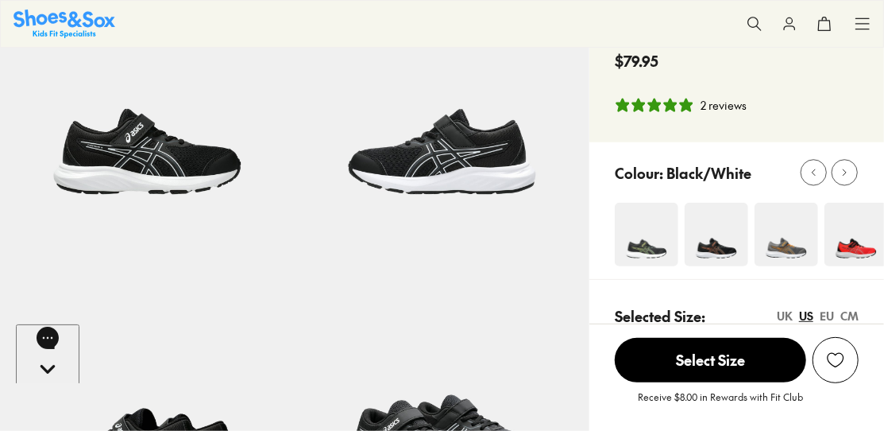
click at [771, 172] on div at bounding box center [837, 173] width 72 height 26
click at [771, 172] on div at bounding box center [845, 172] width 17 height 17
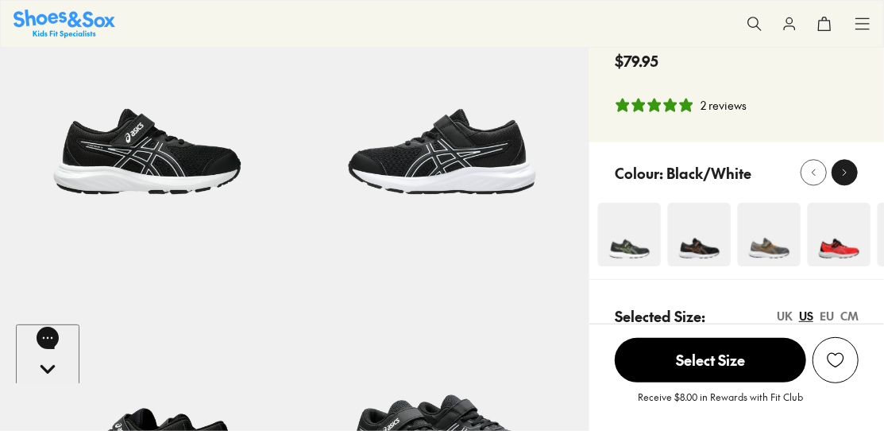
click at [771, 172] on div at bounding box center [845, 172] width 17 height 17
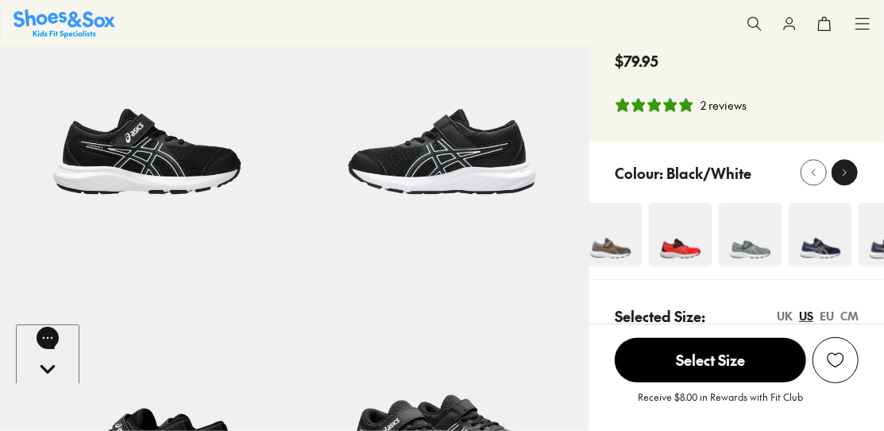
click at [771, 172] on div at bounding box center [845, 172] width 17 height 17
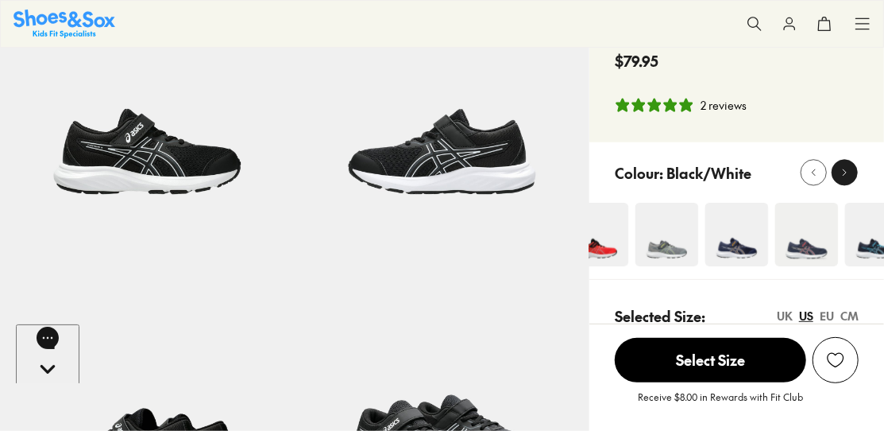
click at [771, 172] on div at bounding box center [845, 172] width 17 height 17
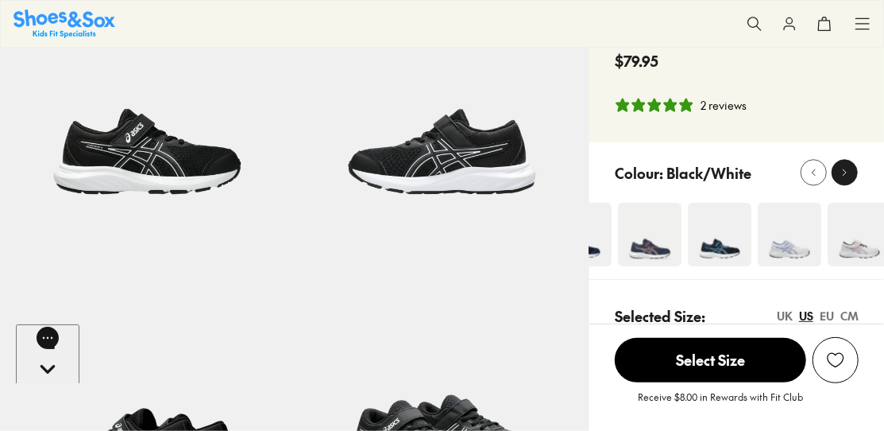
click at [771, 172] on div at bounding box center [845, 172] width 17 height 17
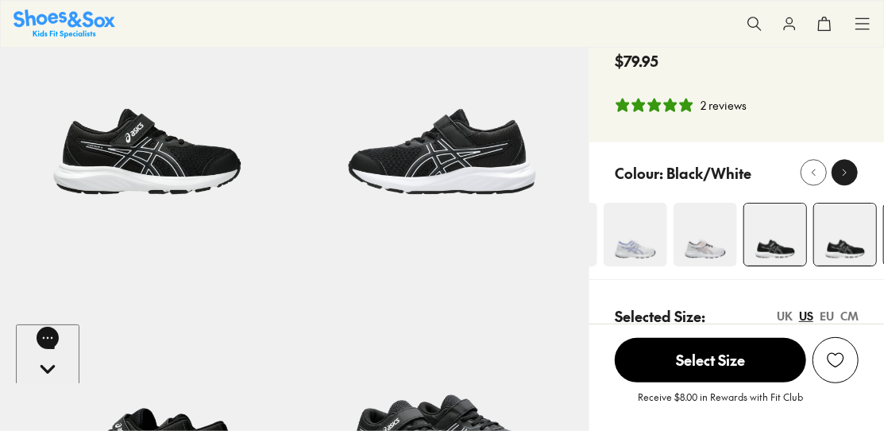
click at [771, 172] on div at bounding box center [845, 172] width 17 height 17
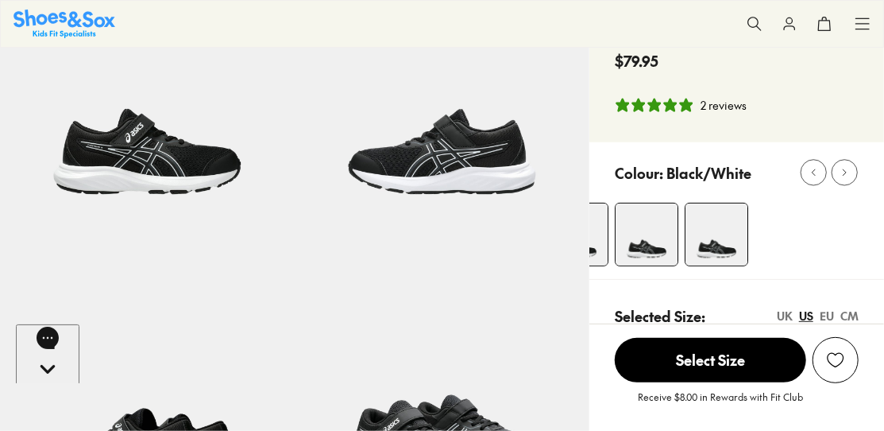
click at [699, 238] on img at bounding box center [717, 234] width 62 height 62
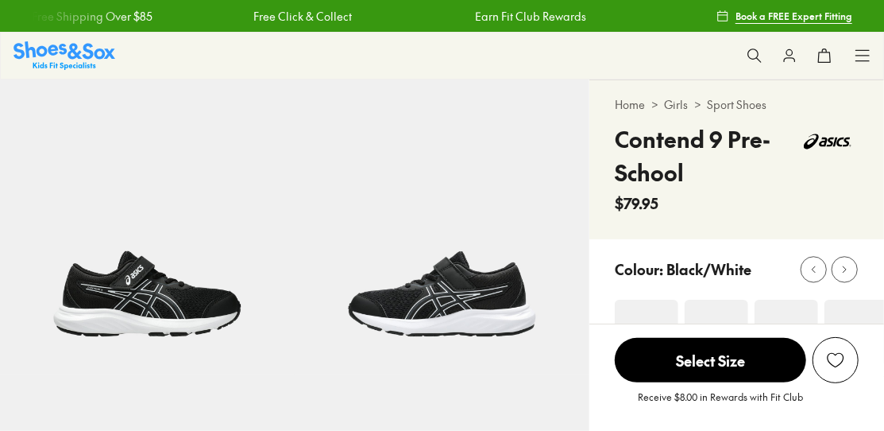
select select "*"
